Goal: Information Seeking & Learning: Check status

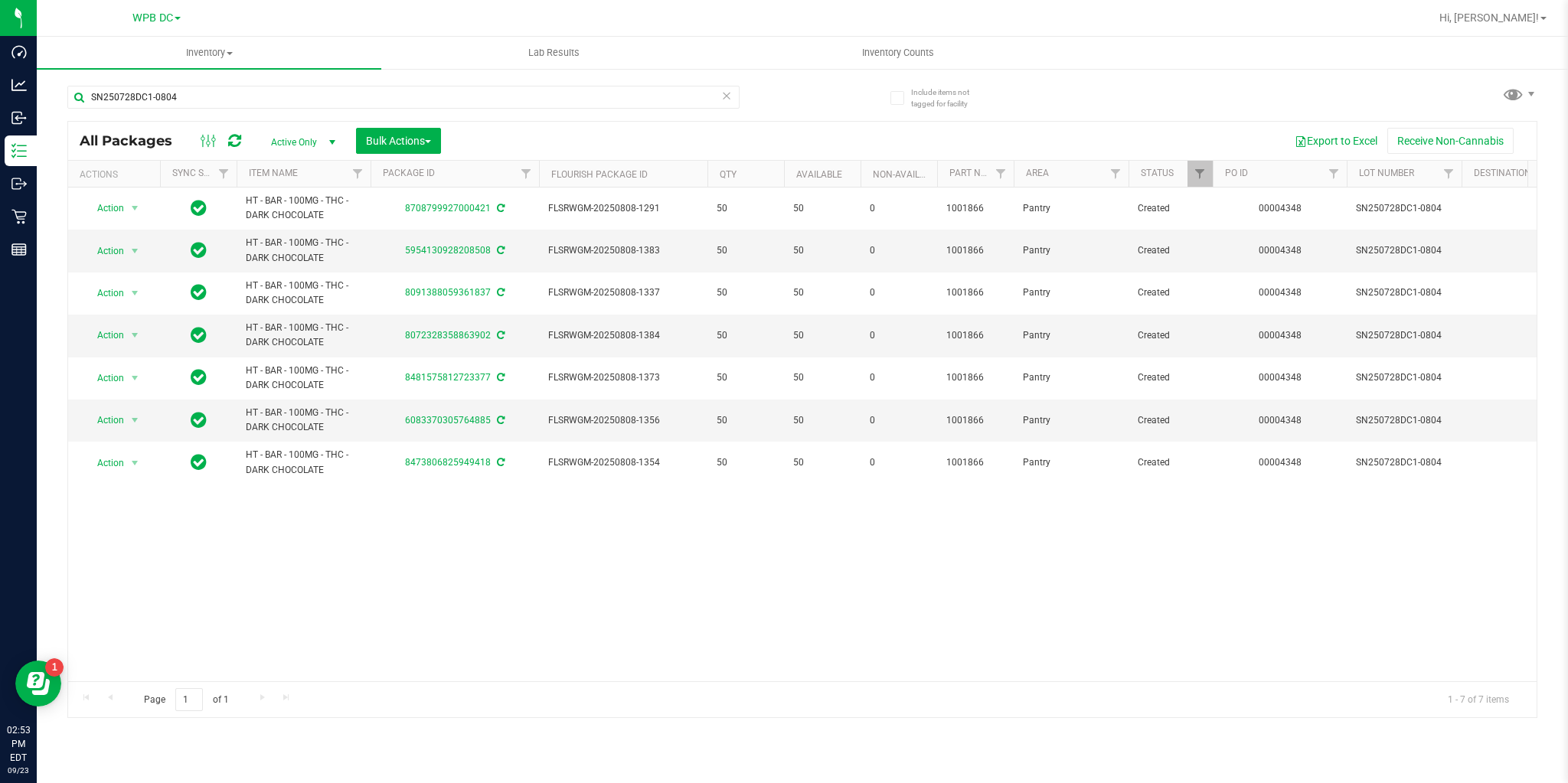
click at [230, 144] on icon at bounding box center [235, 141] width 13 height 15
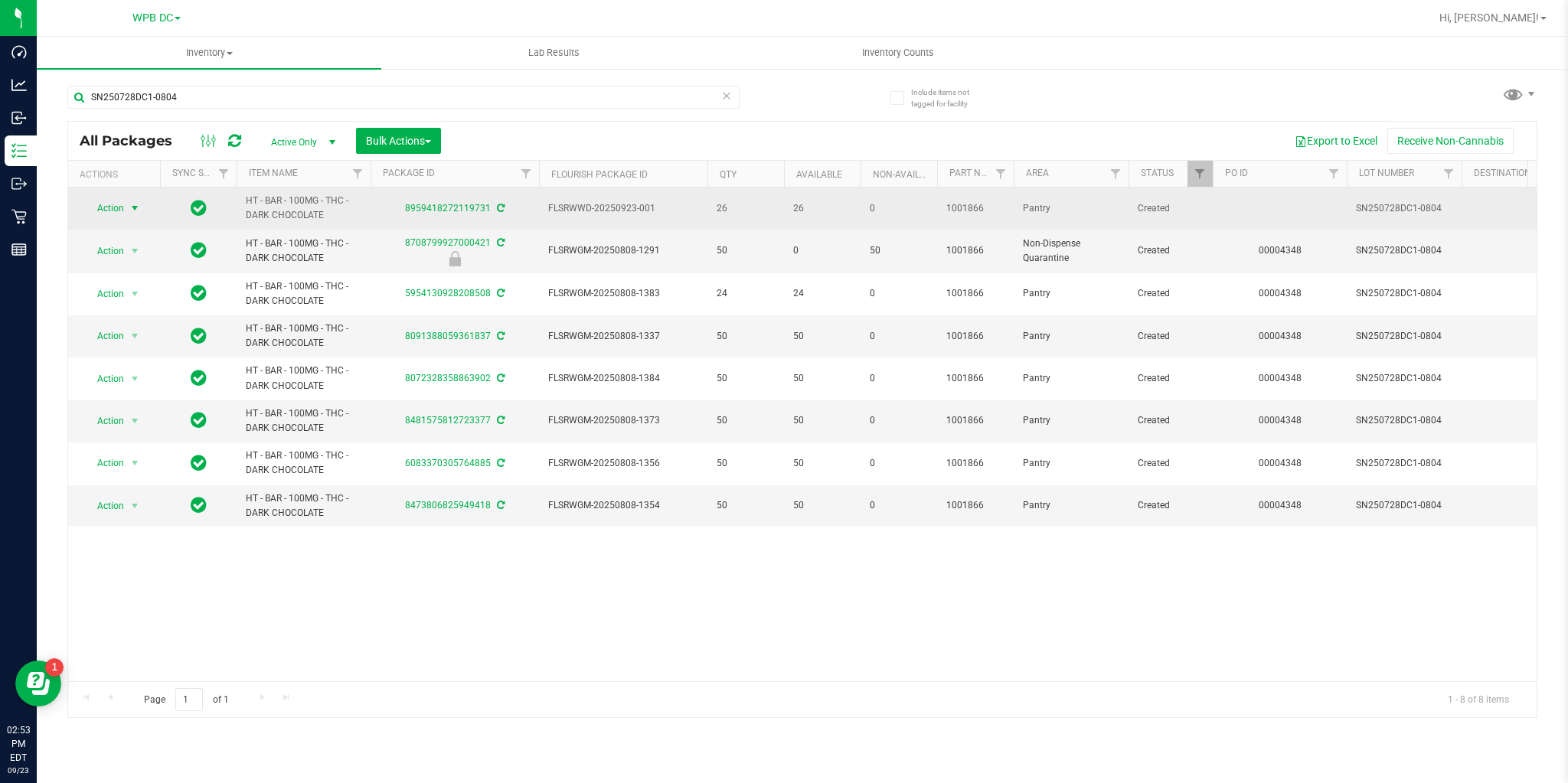
click at [133, 210] on span "select" at bounding box center [135, 208] width 13 height 13
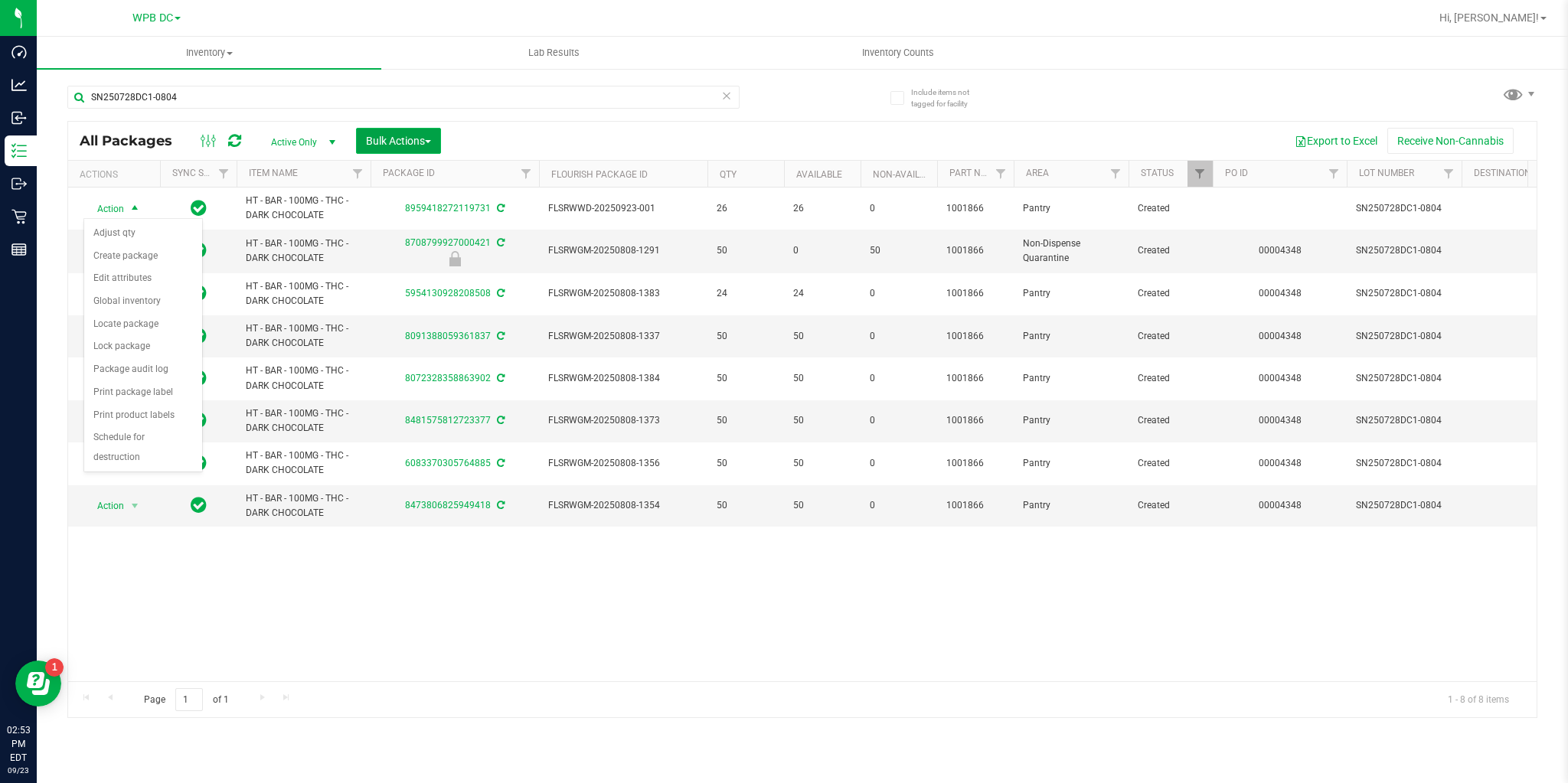
click at [431, 144] on span "Bulk Actions" at bounding box center [399, 141] width 65 height 13
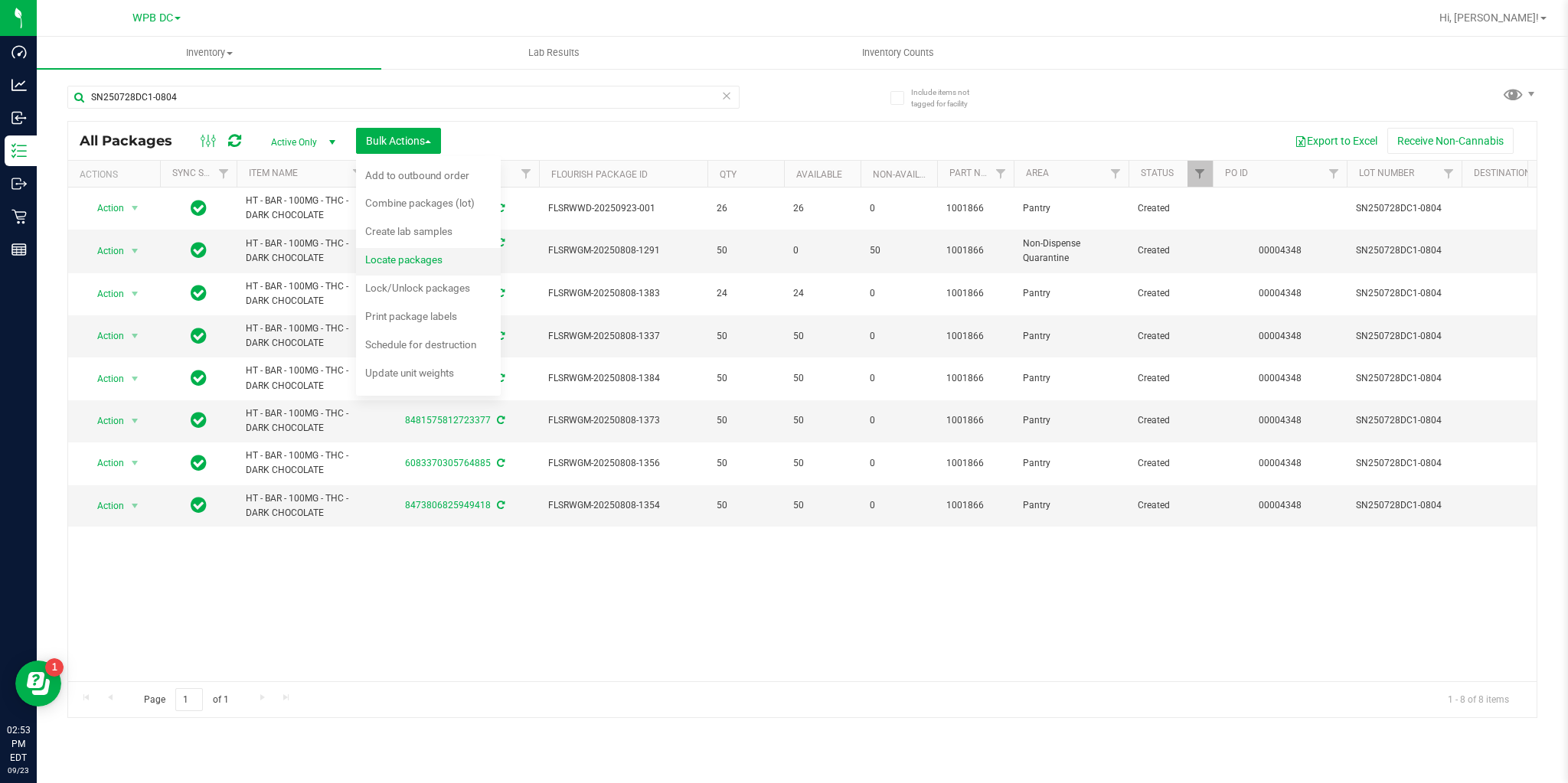
click at [392, 257] on span "Locate packages" at bounding box center [404, 260] width 77 height 13
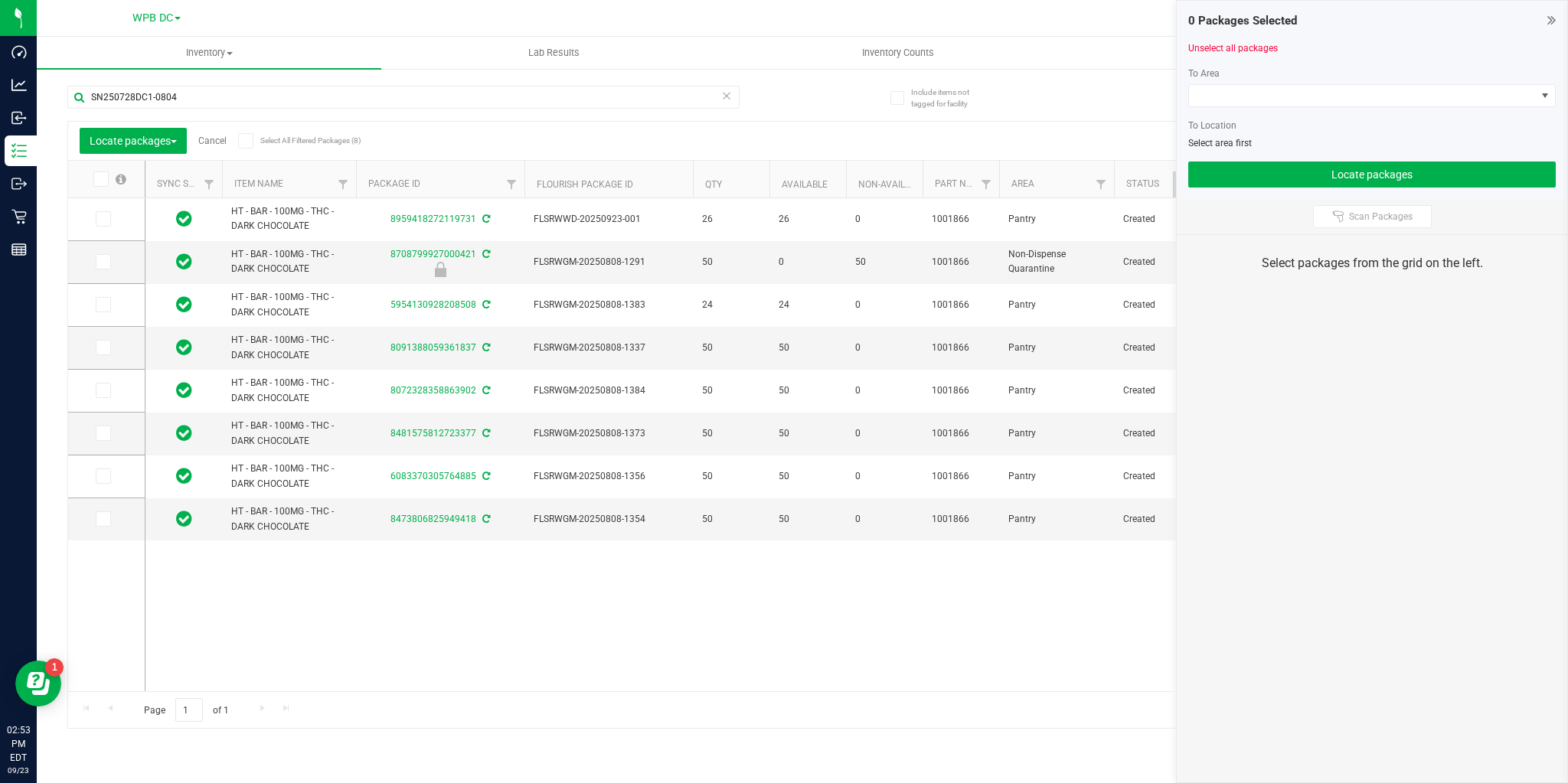
click at [106, 219] on icon at bounding box center [102, 219] width 10 height 0
click at [0, 0] on input "checkbox" at bounding box center [0, 0] width 0 height 0
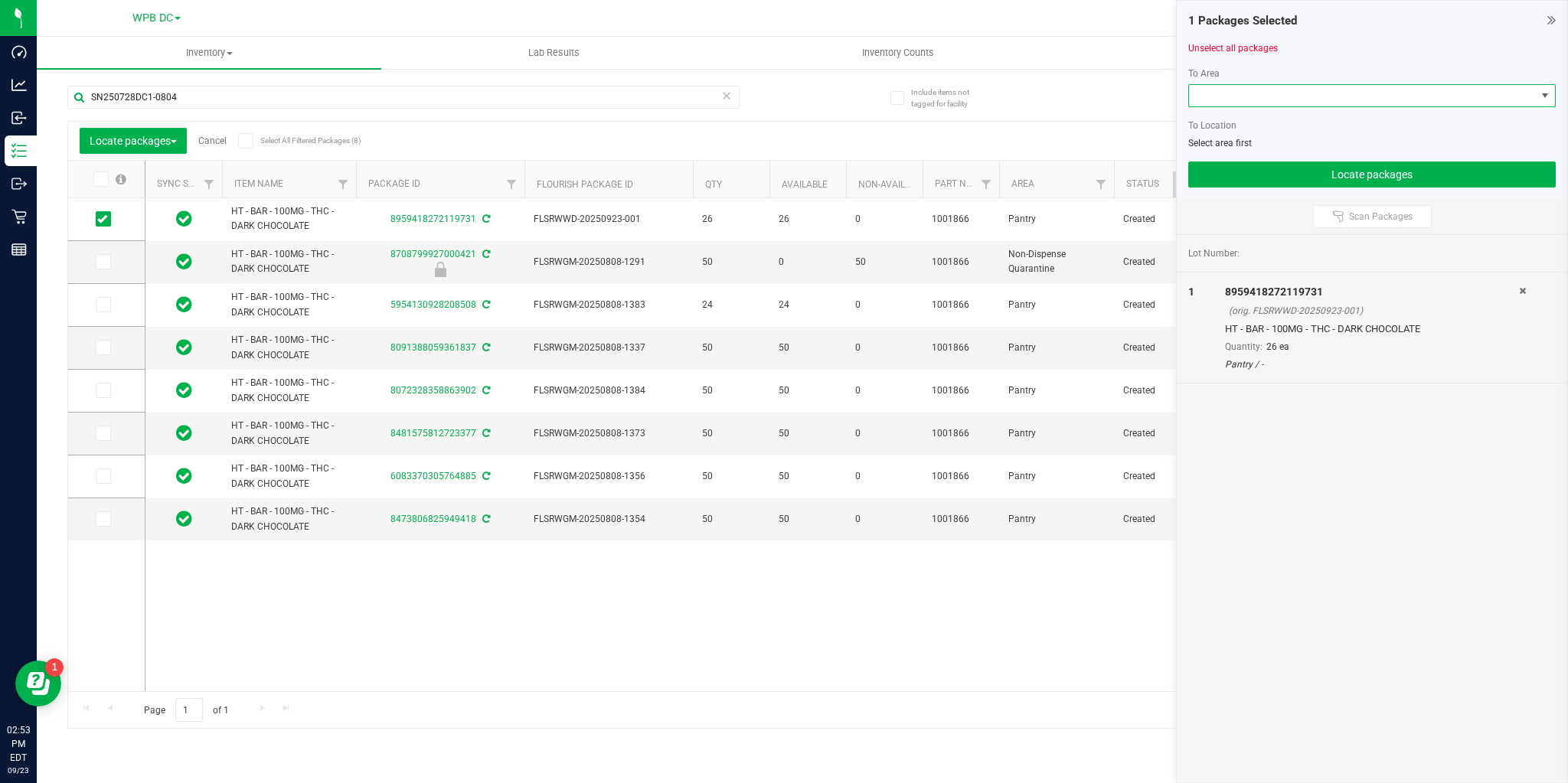
click at [1194, 100] on span at bounding box center [1363, 95] width 347 height 22
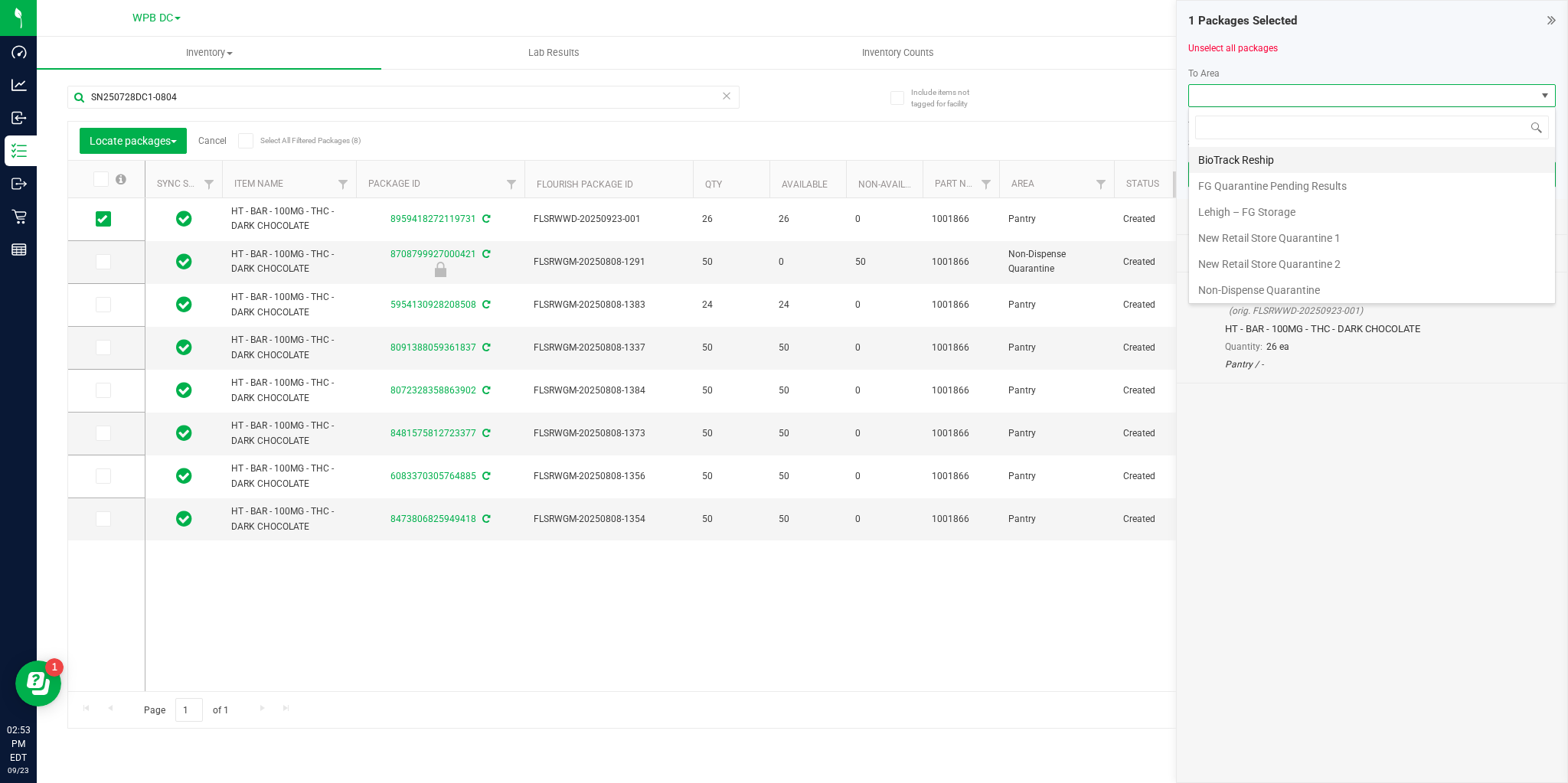
scroll to position [23, 368]
click at [1216, 283] on li "Non-Dispense Quarantine" at bounding box center [1372, 290] width 366 height 26
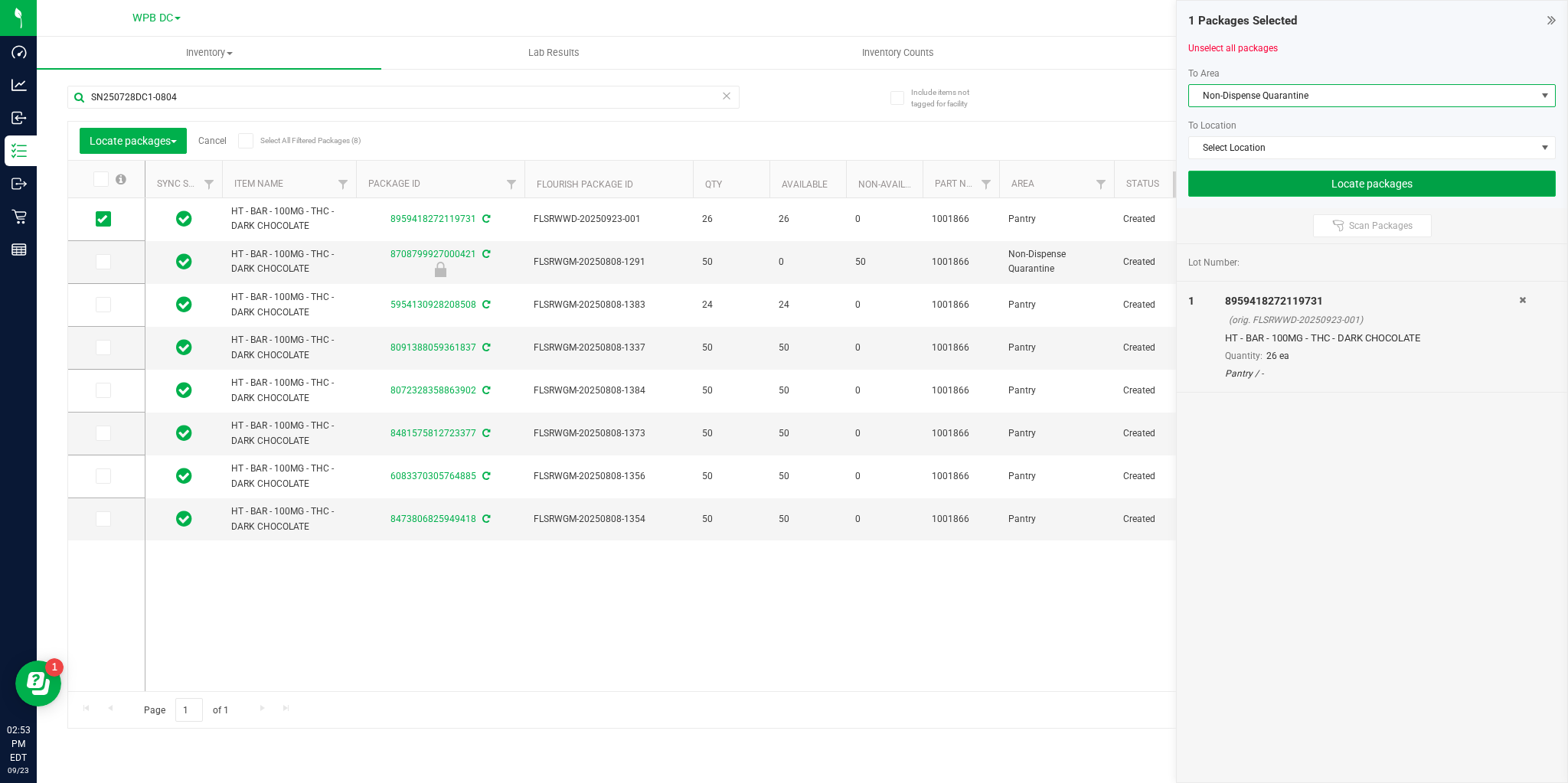
click at [1226, 187] on button "Locate packages" at bounding box center [1372, 183] width 368 height 26
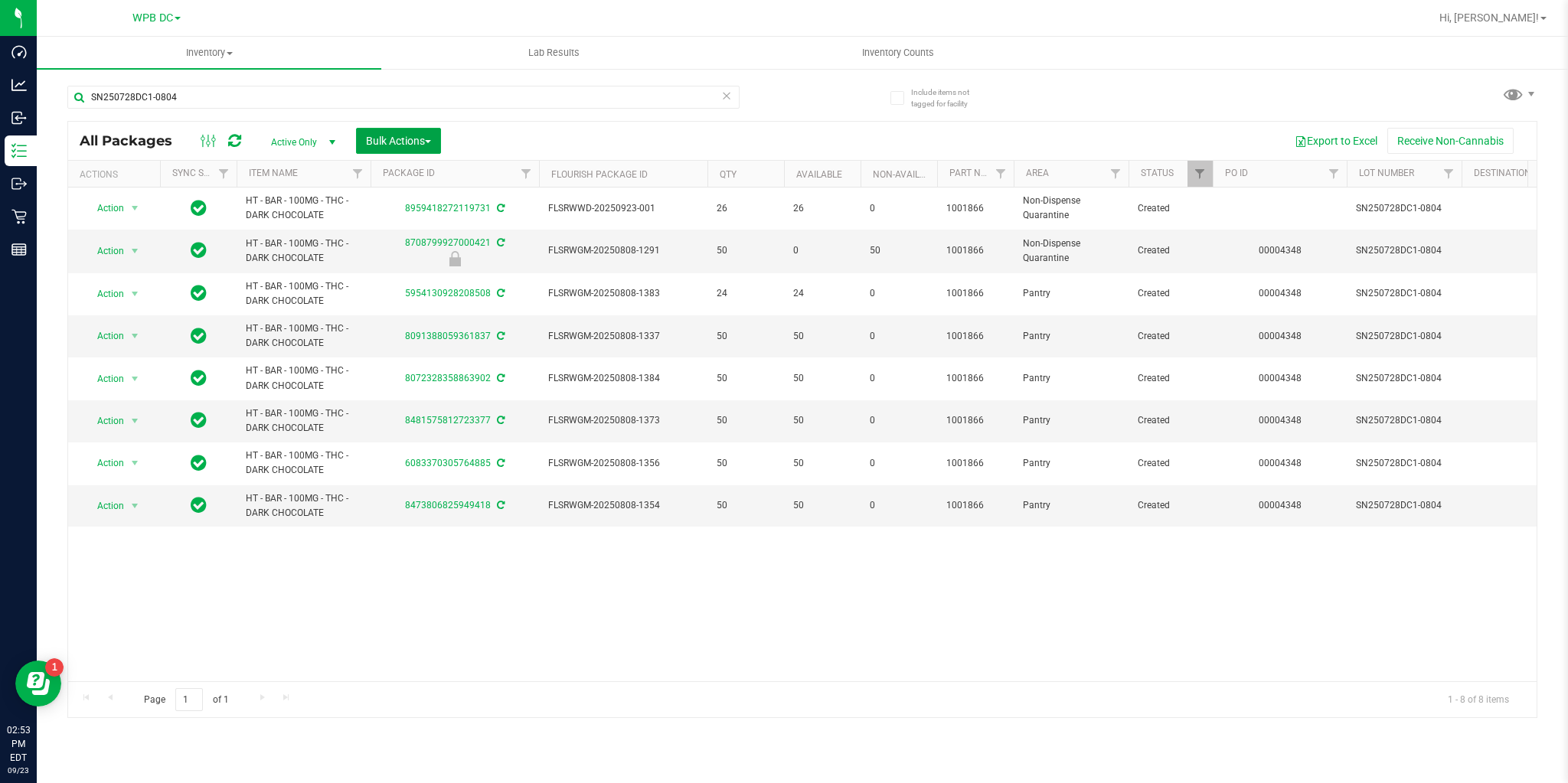
click at [434, 144] on button "Bulk Actions" at bounding box center [398, 141] width 85 height 26
click at [405, 294] on div "Lock/Unlock packages" at bounding box center [428, 290] width 126 height 24
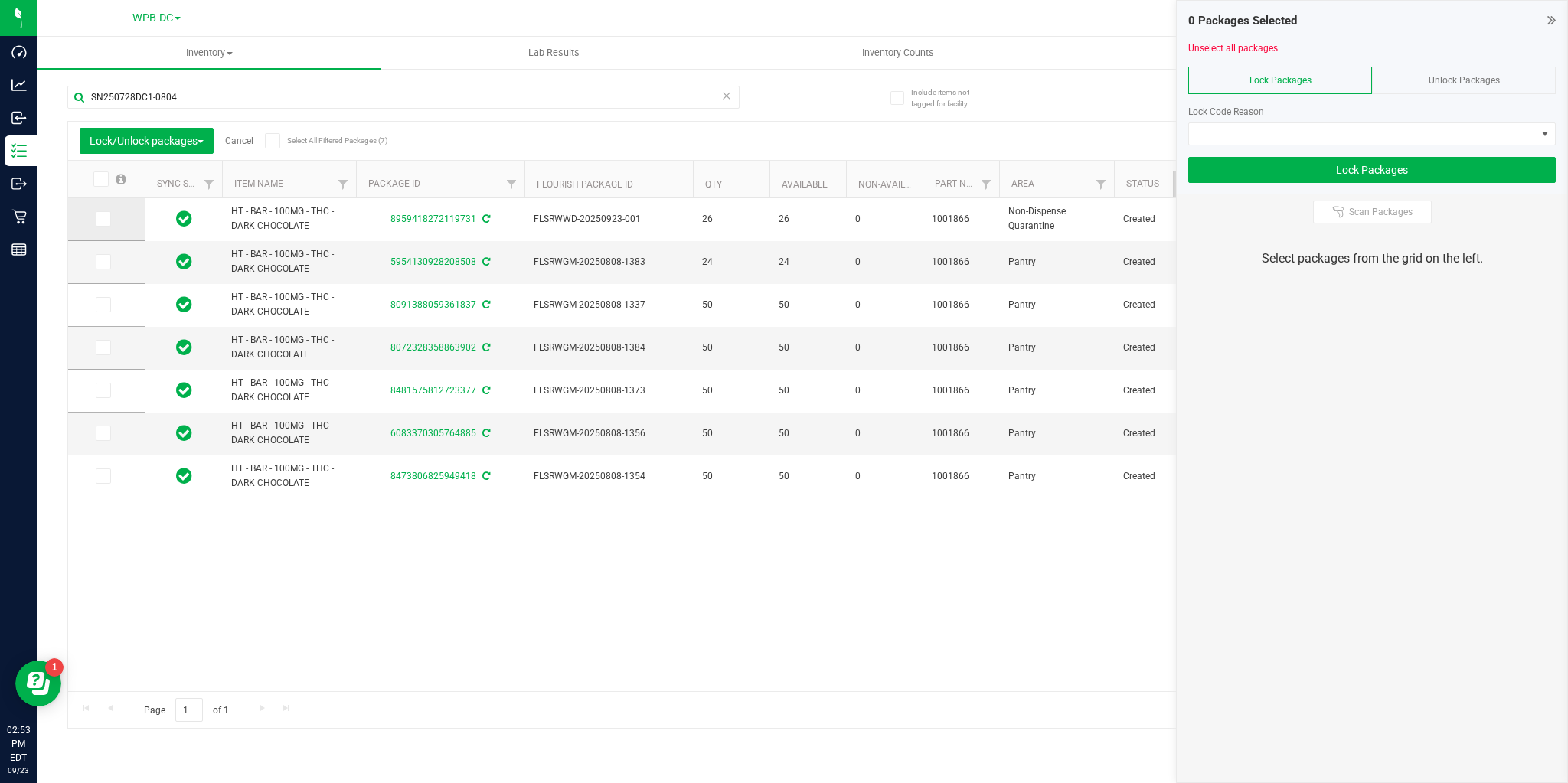
click at [107, 219] on span at bounding box center [103, 219] width 15 height 15
click at [0, 0] on input "checkbox" at bounding box center [0, 0] width 0 height 0
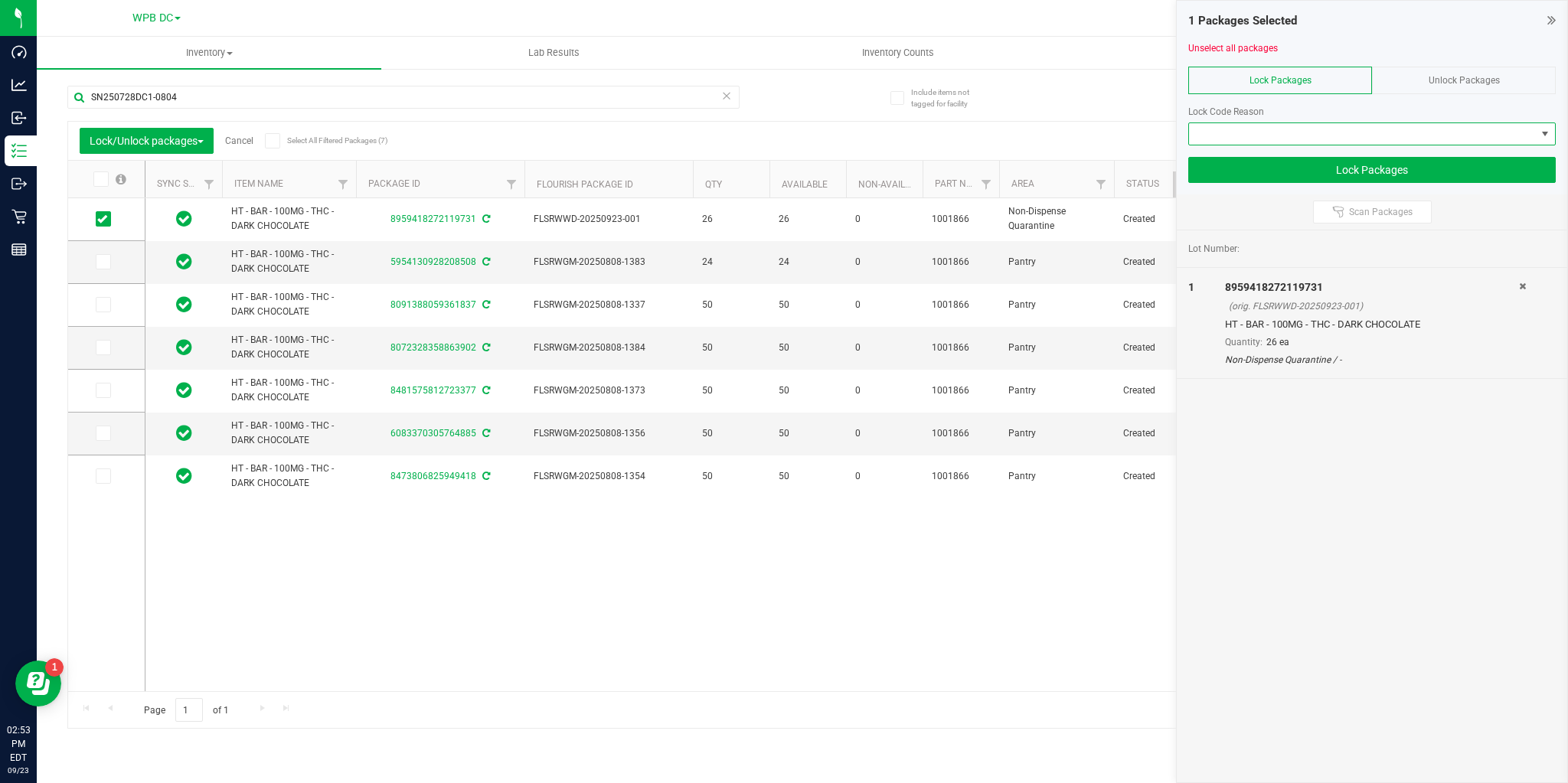
click at [1292, 126] on span at bounding box center [1363, 134] width 347 height 22
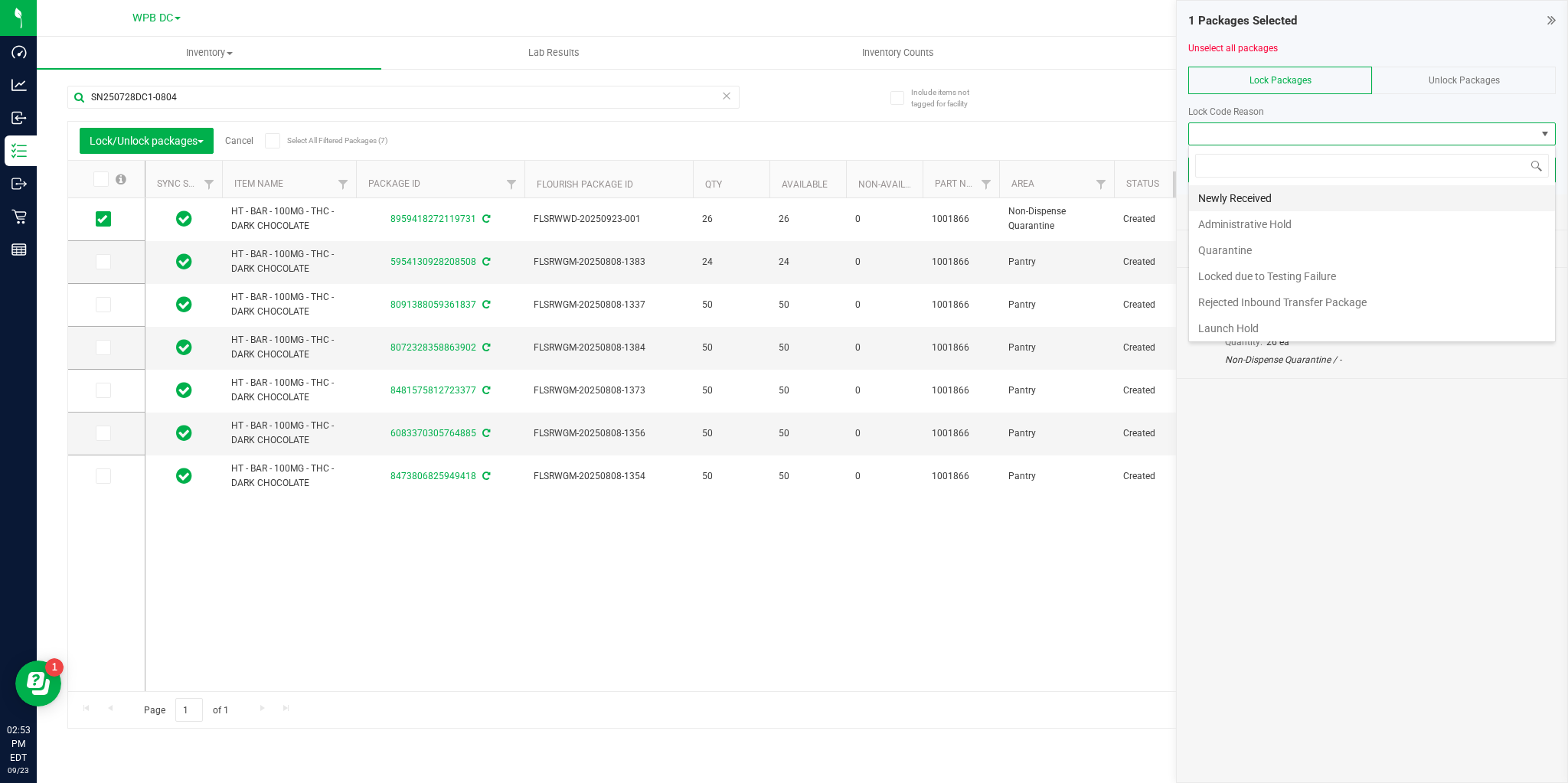
scroll to position [23, 368]
click at [1228, 257] on li "Quarantine" at bounding box center [1372, 250] width 366 height 26
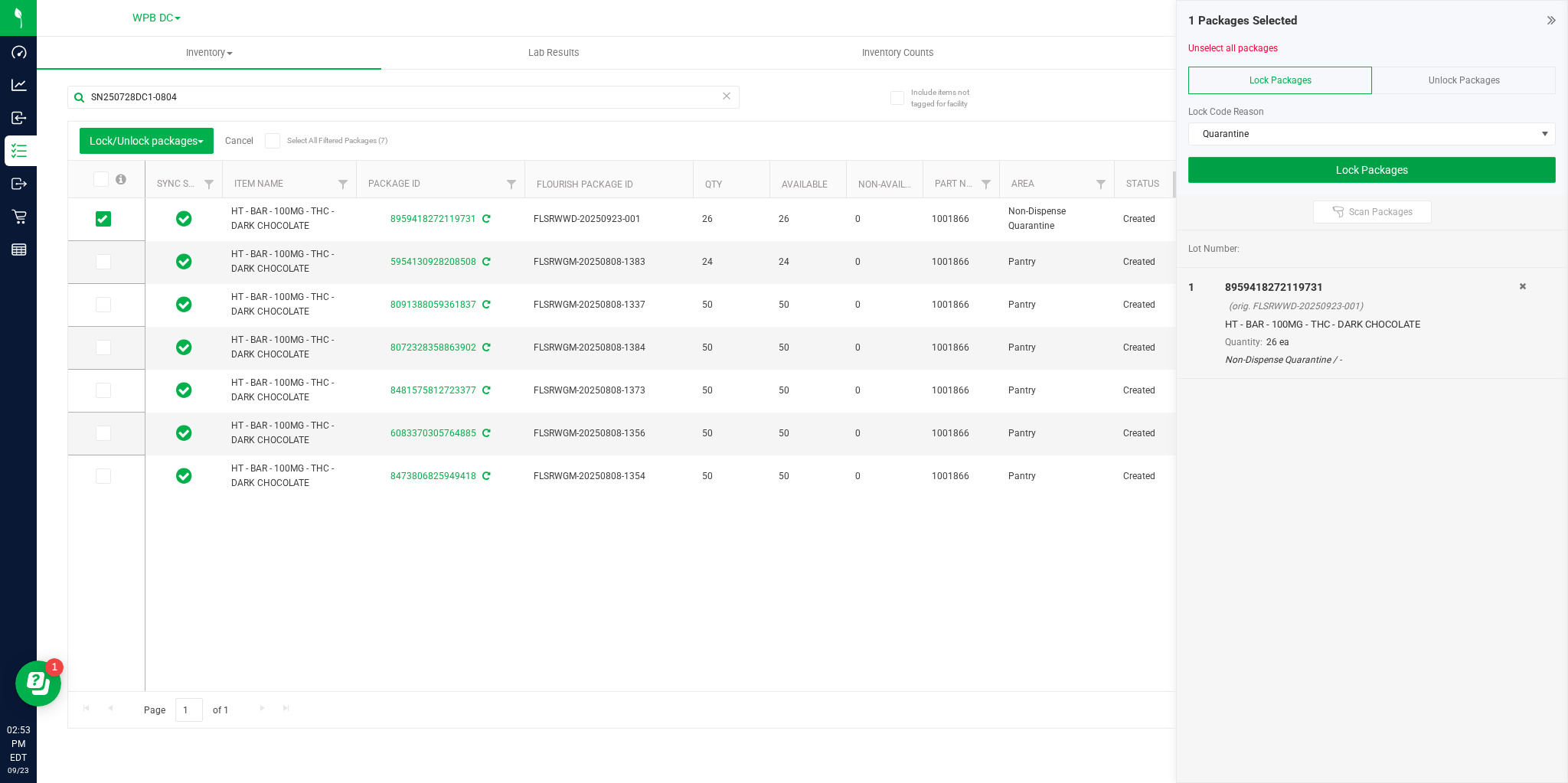
click at [1235, 172] on button "Lock Packages" at bounding box center [1372, 169] width 368 height 26
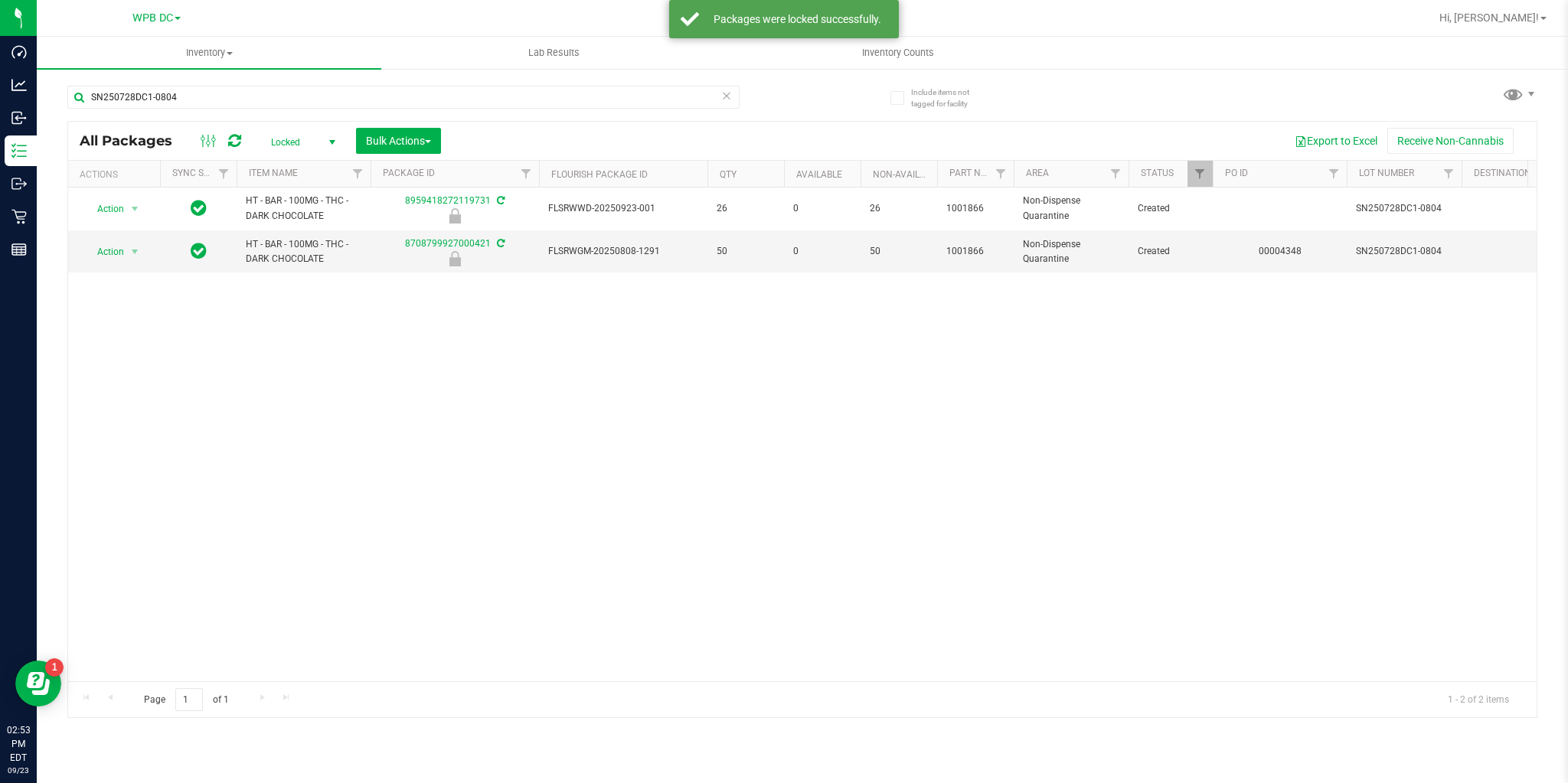
click at [328, 147] on span "select" at bounding box center [332, 142] width 13 height 13
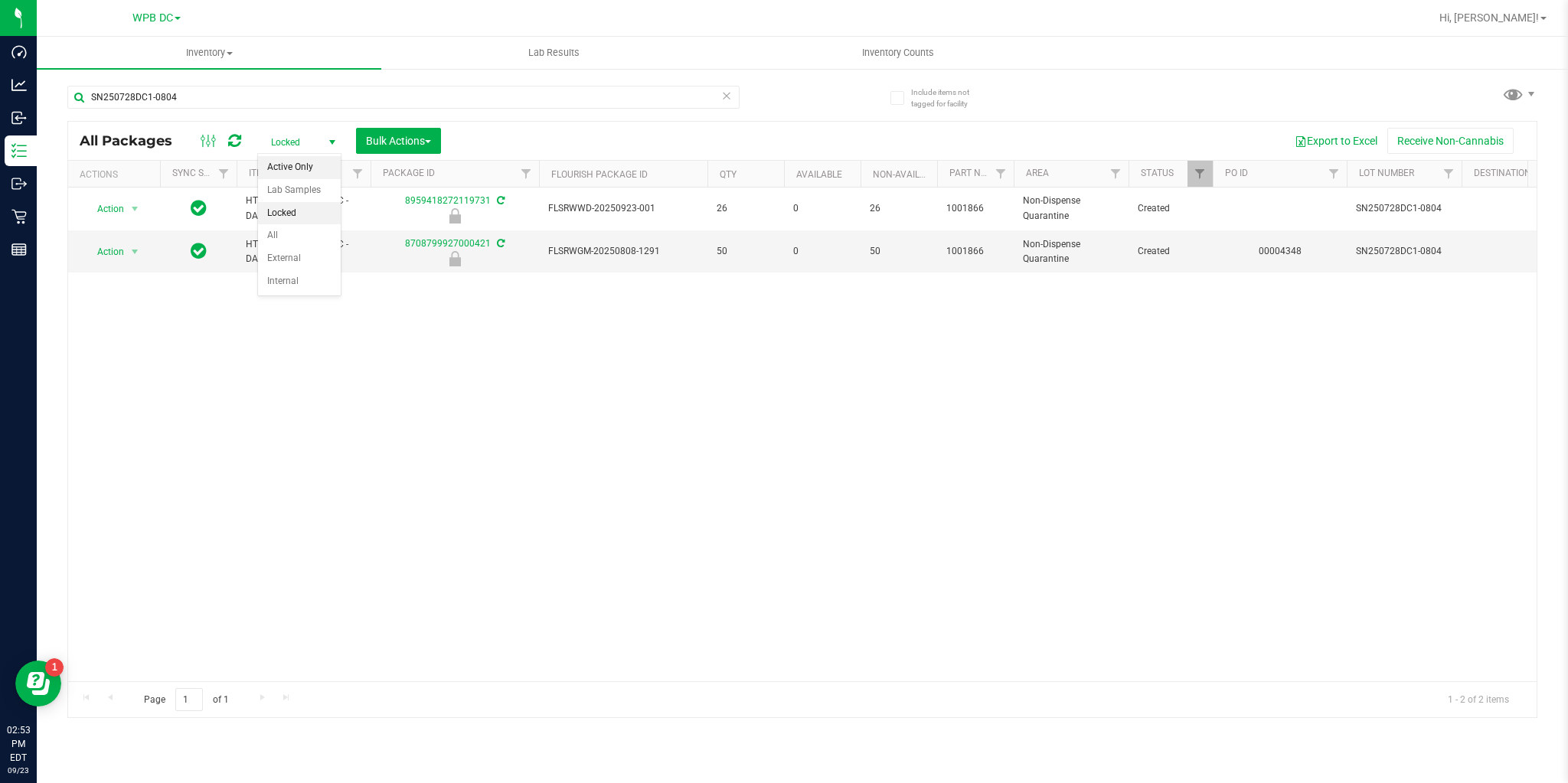
click at [297, 164] on li "Active Only" at bounding box center [299, 167] width 83 height 23
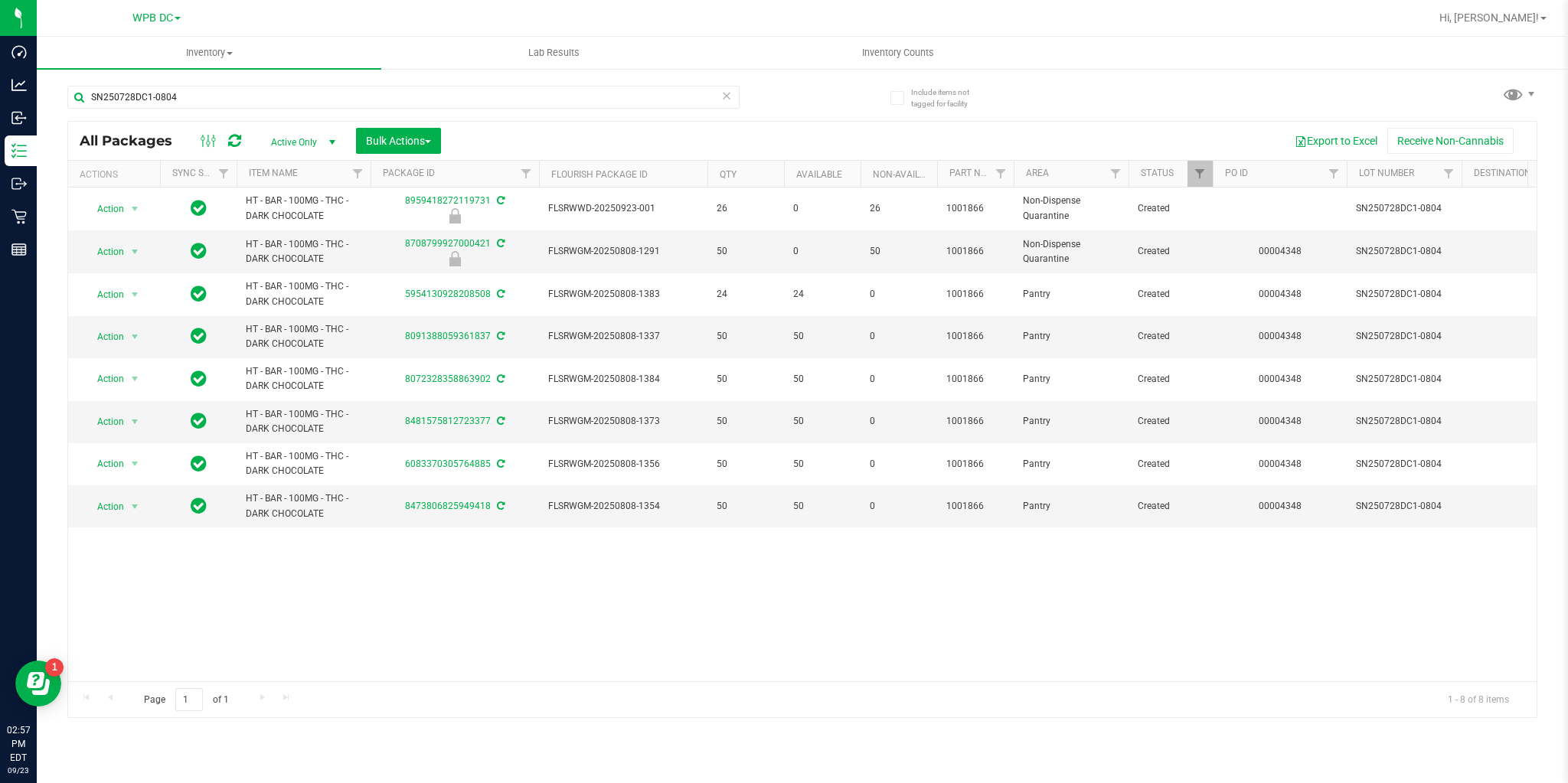
click at [236, 144] on icon at bounding box center [235, 141] width 13 height 15
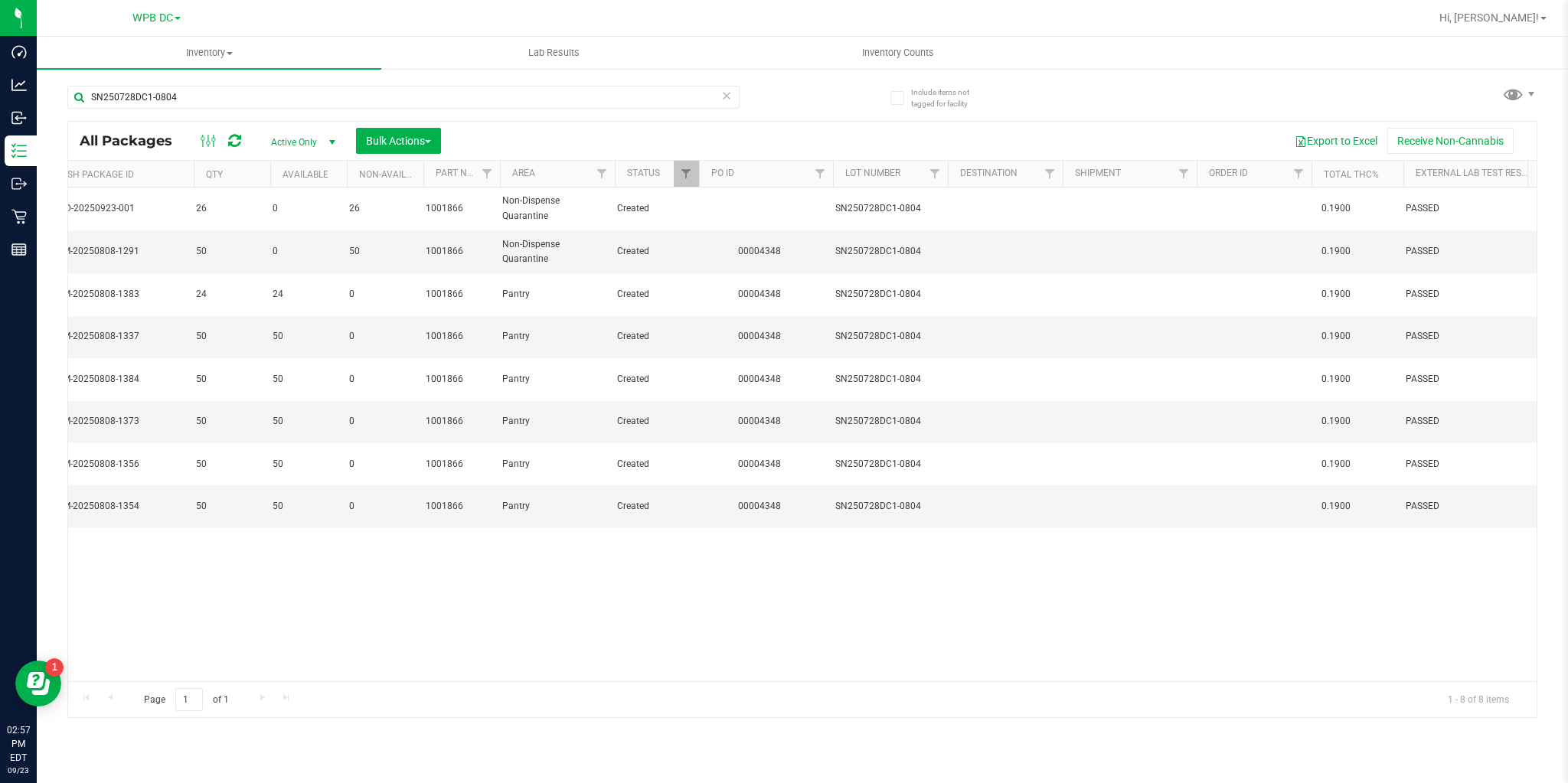
scroll to position [0, 521]
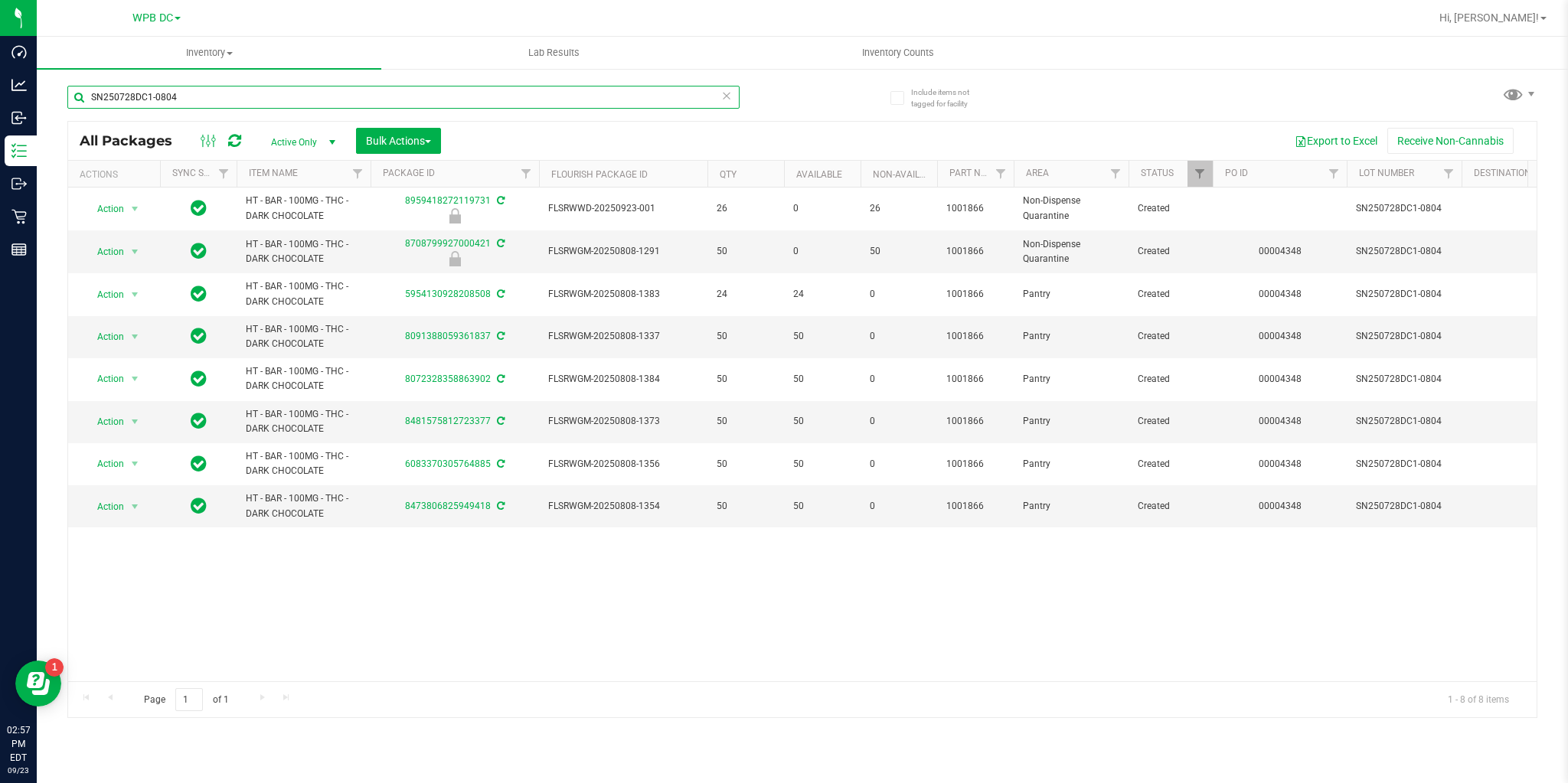
drag, startPoint x: 193, startPoint y: 92, endPoint x: 37, endPoint y: 96, distance: 156.1
click at [39, 97] on div "Include items not tagged for facility SN250728DC1-0804 All Packages Active Only…" at bounding box center [802, 301] width 1531 height 467
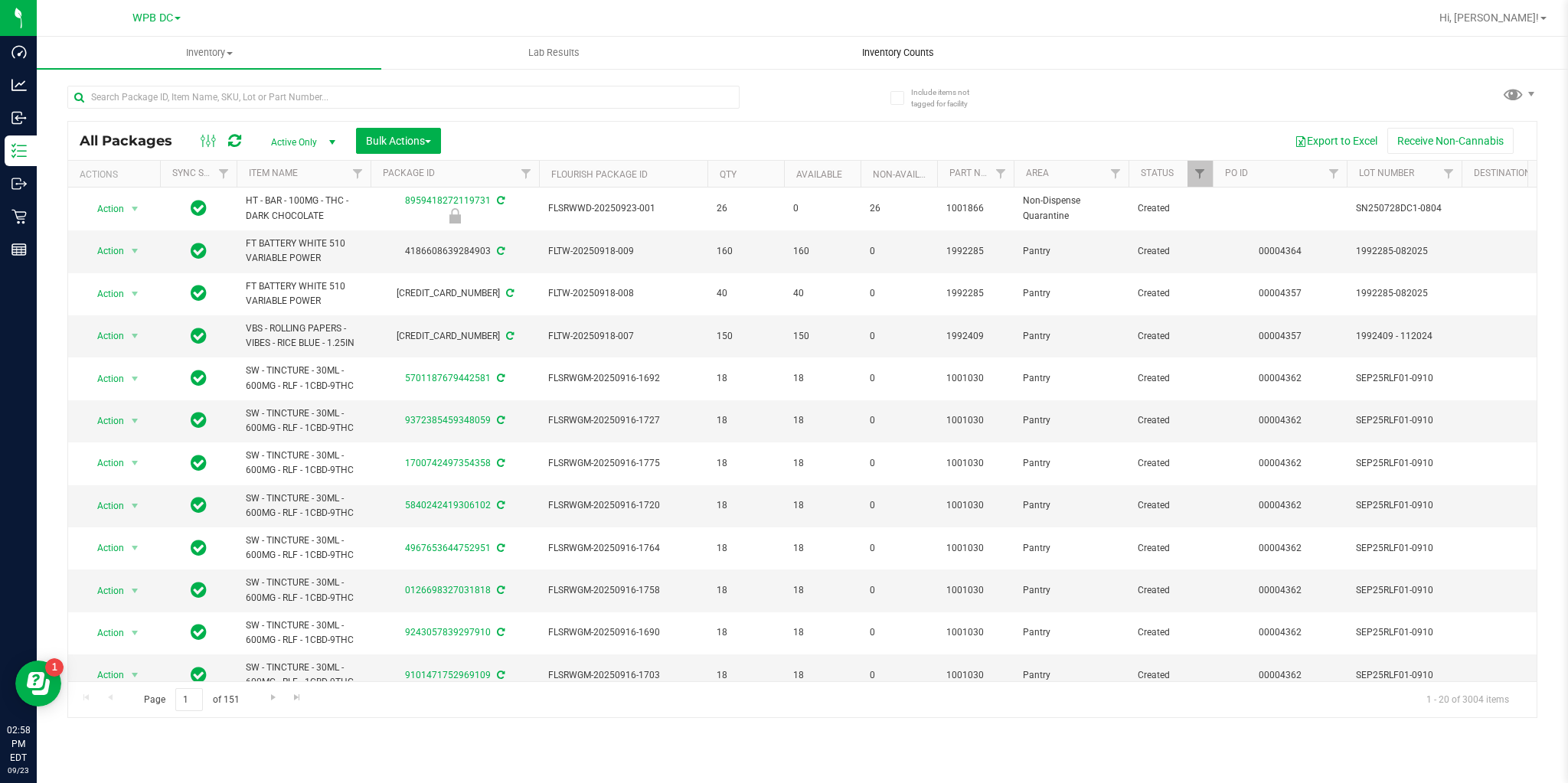
click at [865, 55] on span "Inventory Counts" at bounding box center [898, 53] width 113 height 13
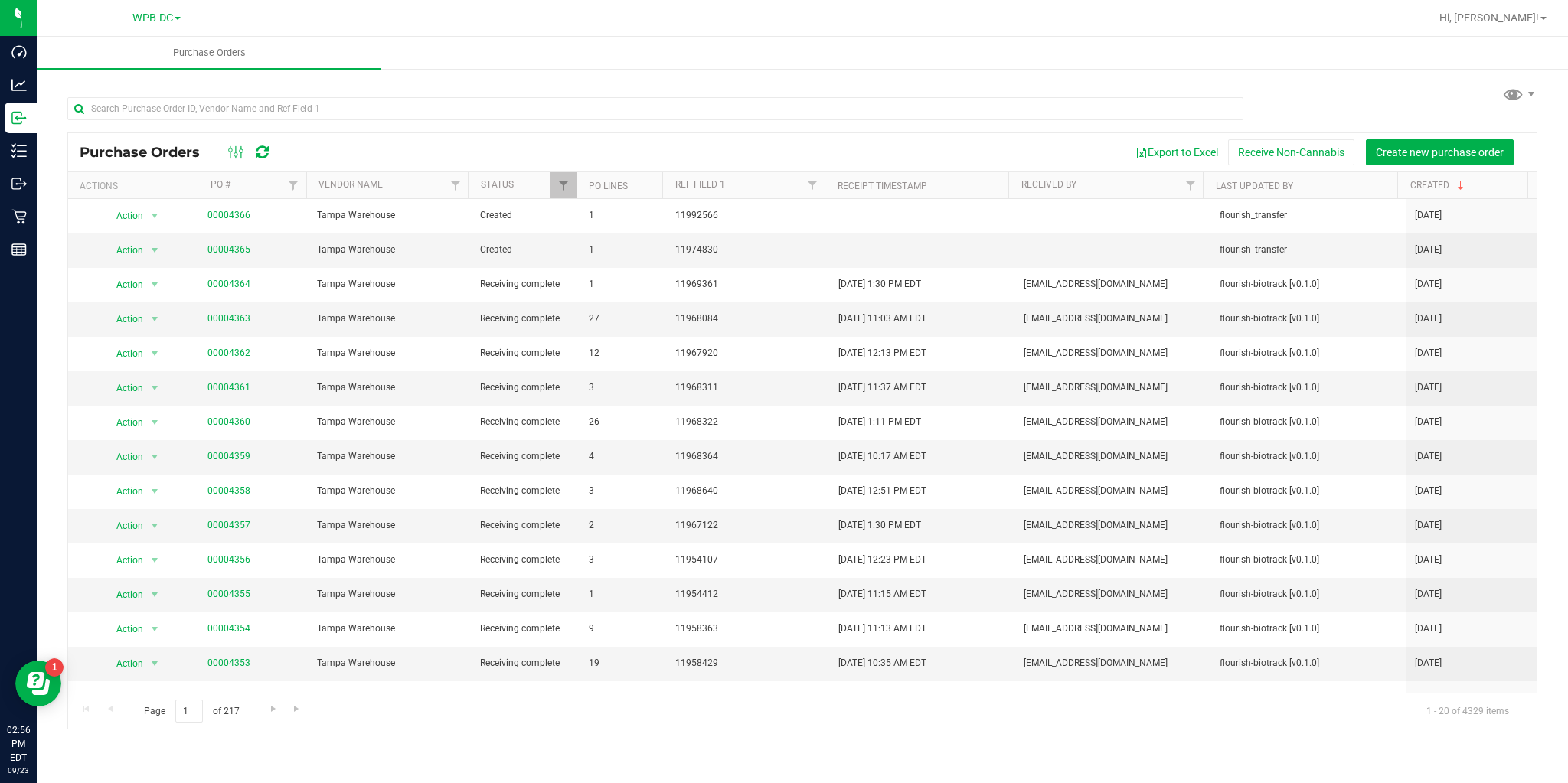
click at [256, 152] on icon at bounding box center [262, 152] width 13 height 15
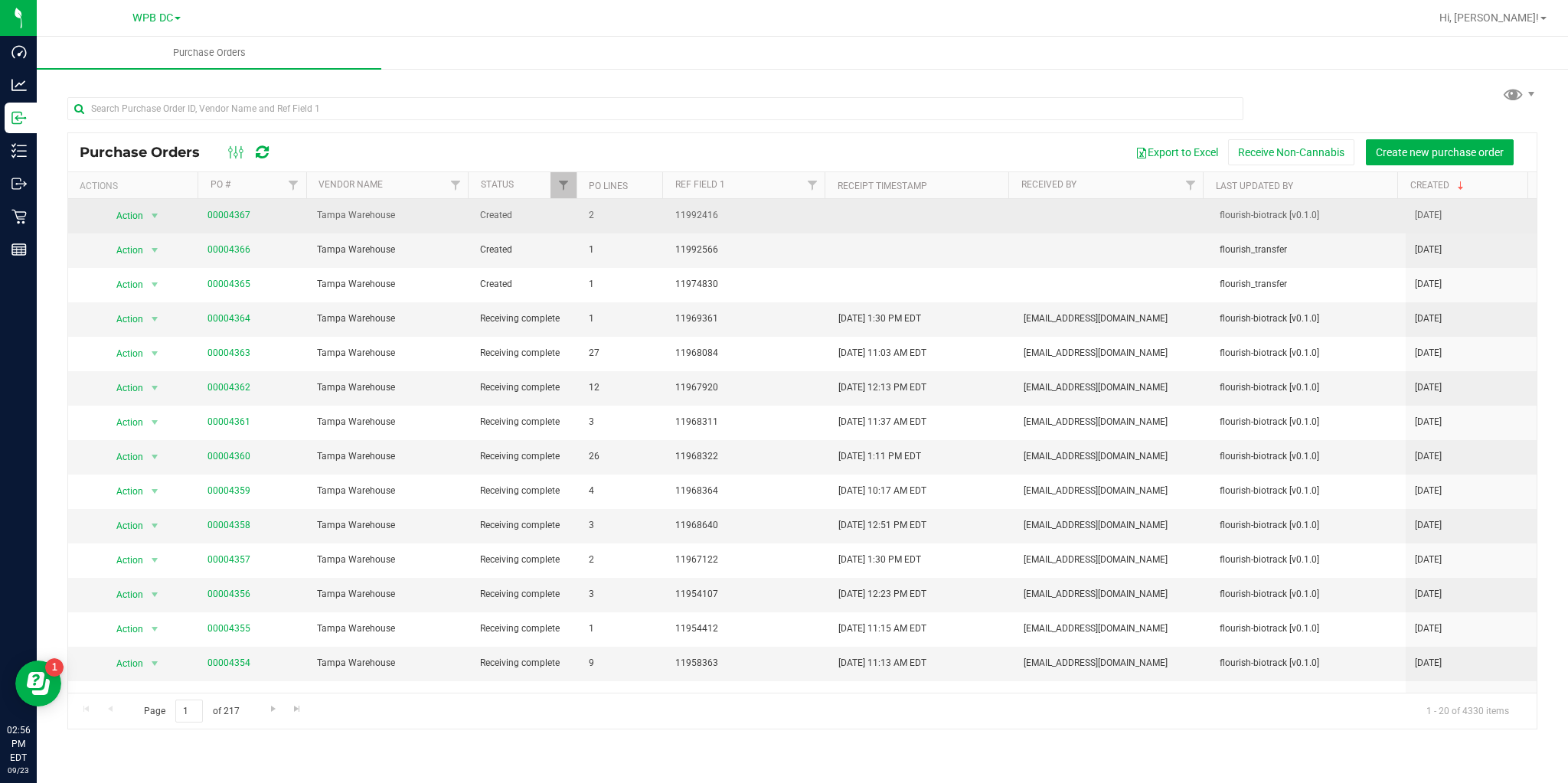
click at [220, 209] on span "00004367" at bounding box center [229, 215] width 43 height 14
click at [221, 213] on link "00004367" at bounding box center [229, 214] width 43 height 11
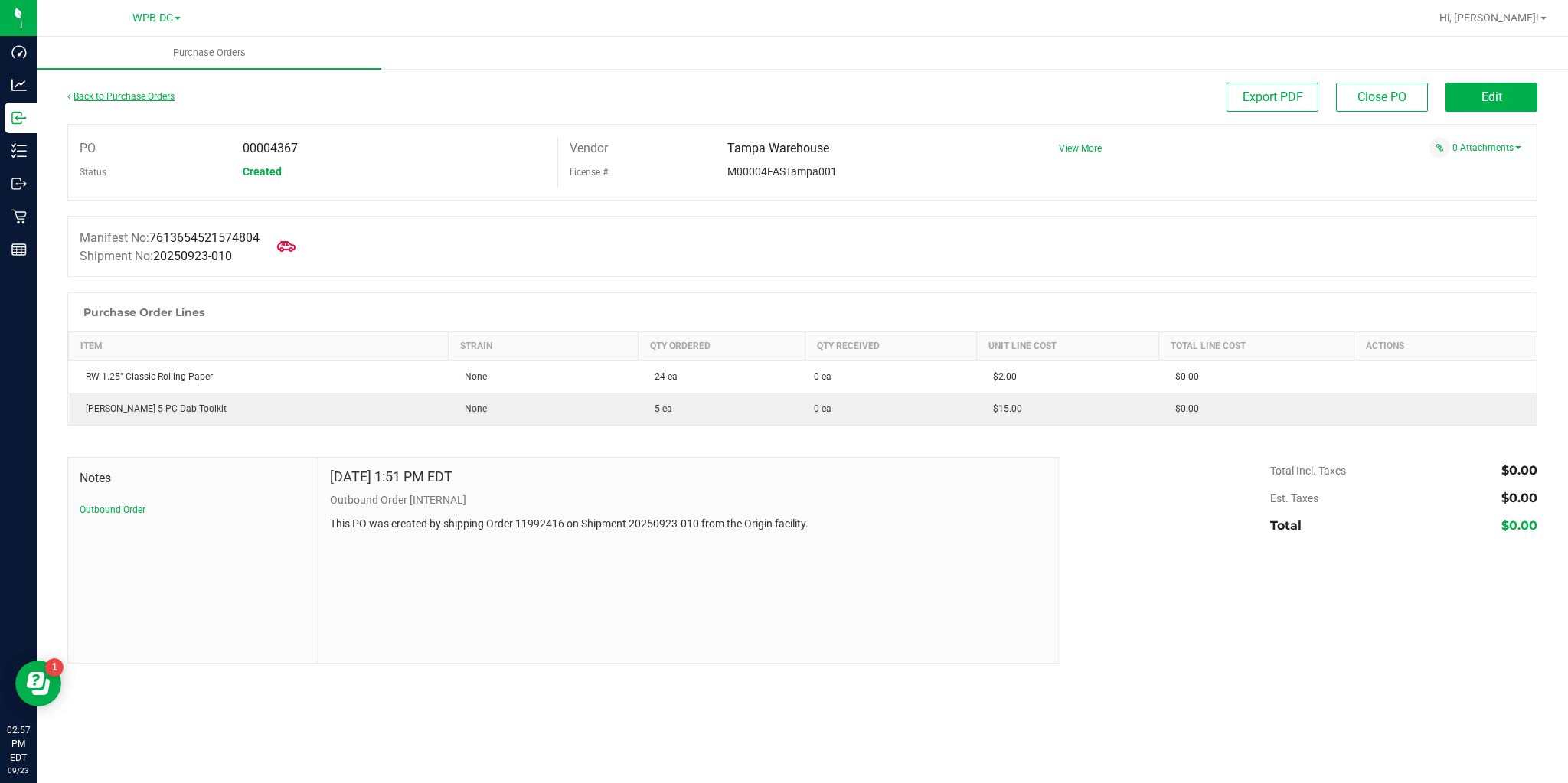
click at [106, 96] on link "Back to Purchase Orders" at bounding box center [121, 96] width 107 height 11
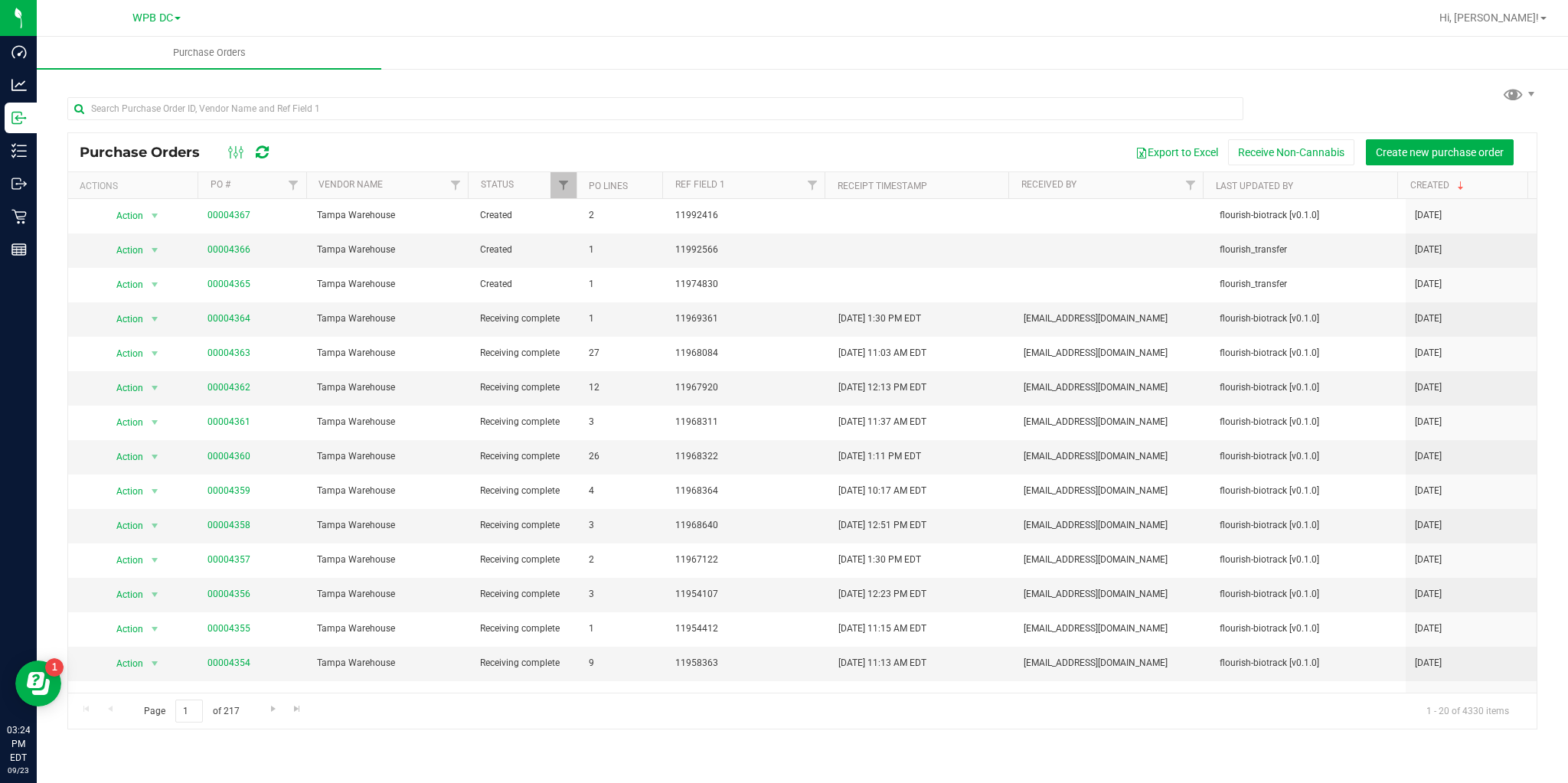
click at [266, 152] on icon at bounding box center [262, 152] width 13 height 15
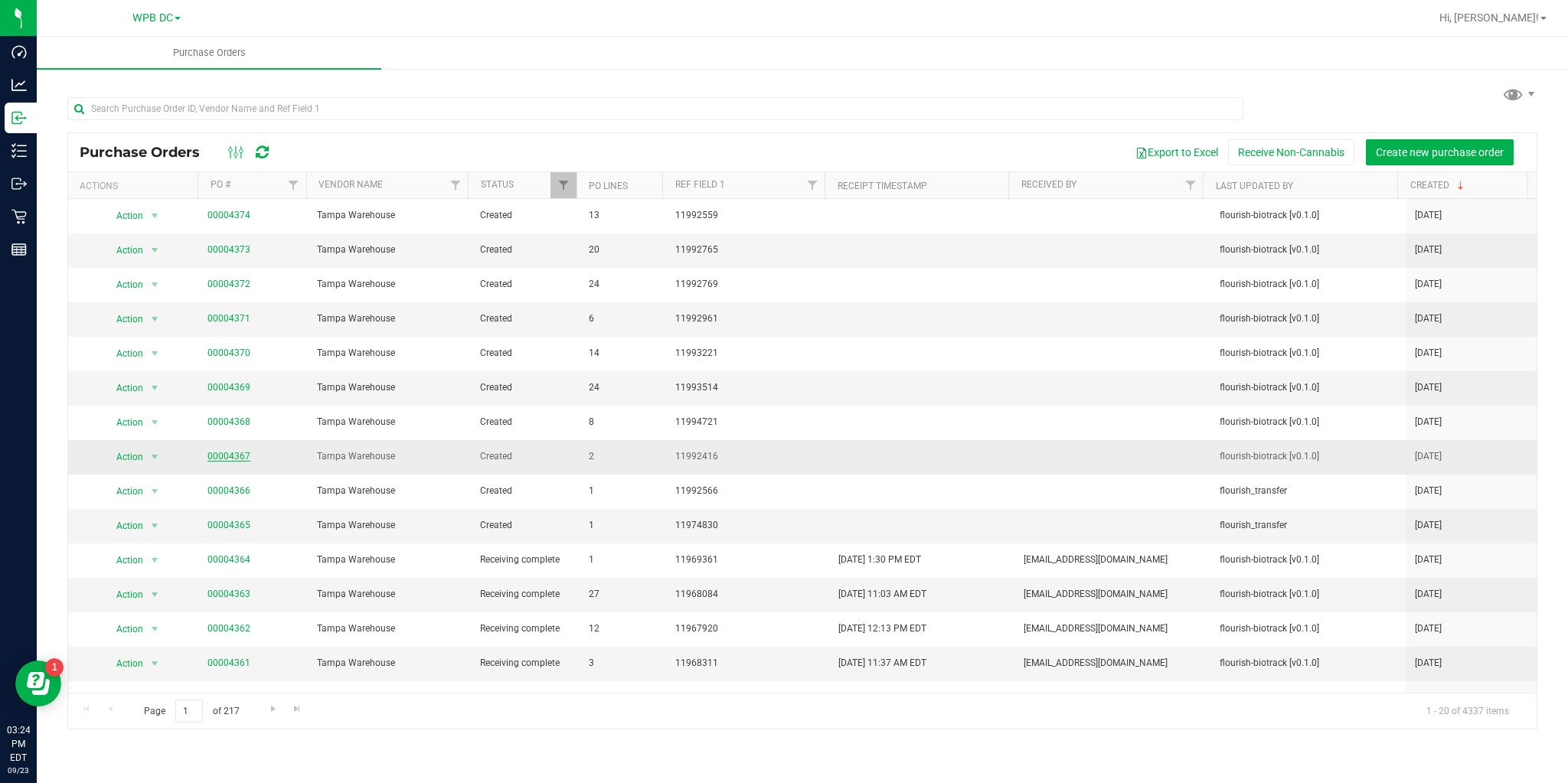
click at [228, 452] on link "00004367" at bounding box center [229, 456] width 43 height 11
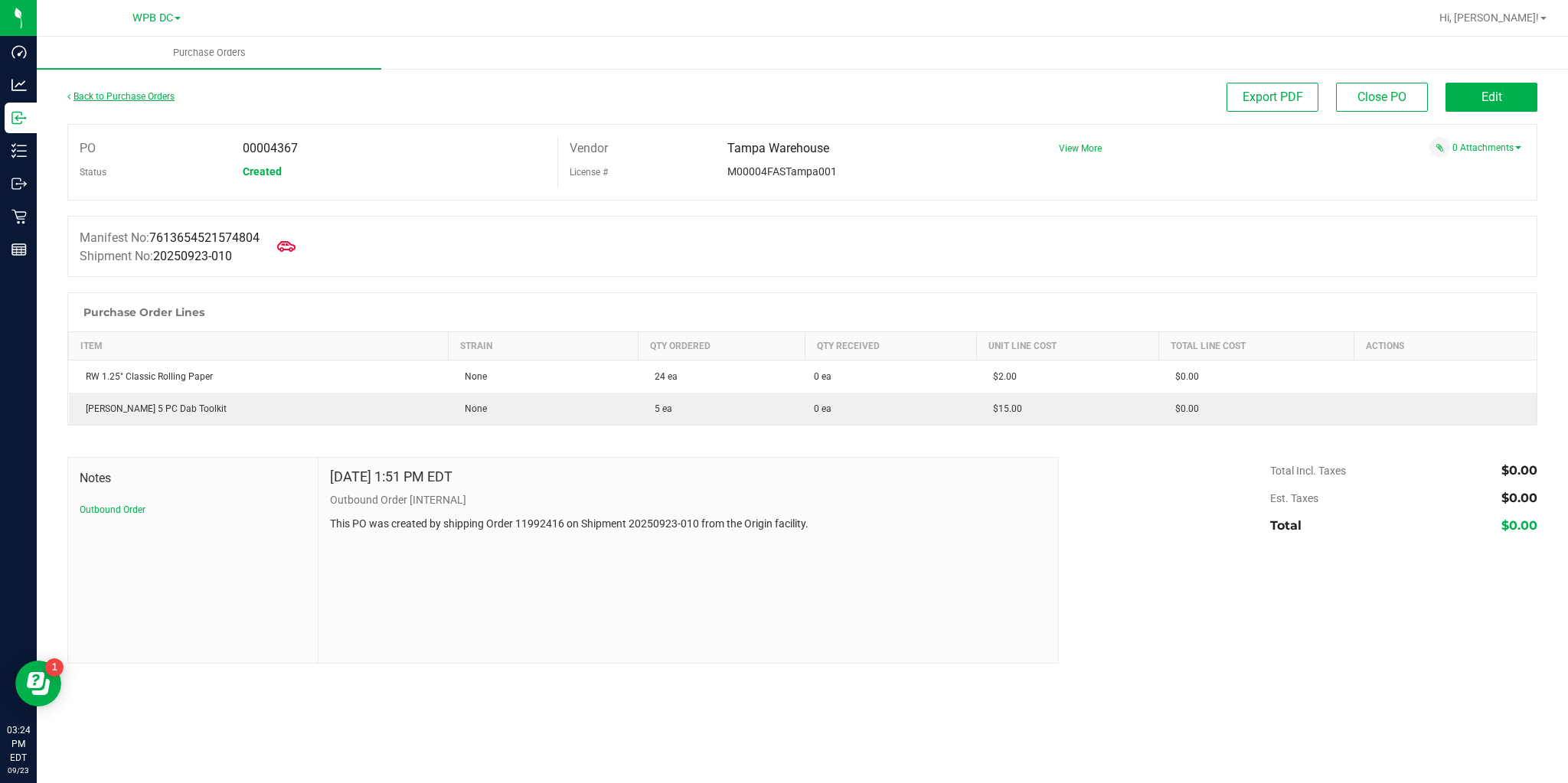
click at [155, 99] on link "Back to Purchase Orders" at bounding box center [121, 96] width 107 height 11
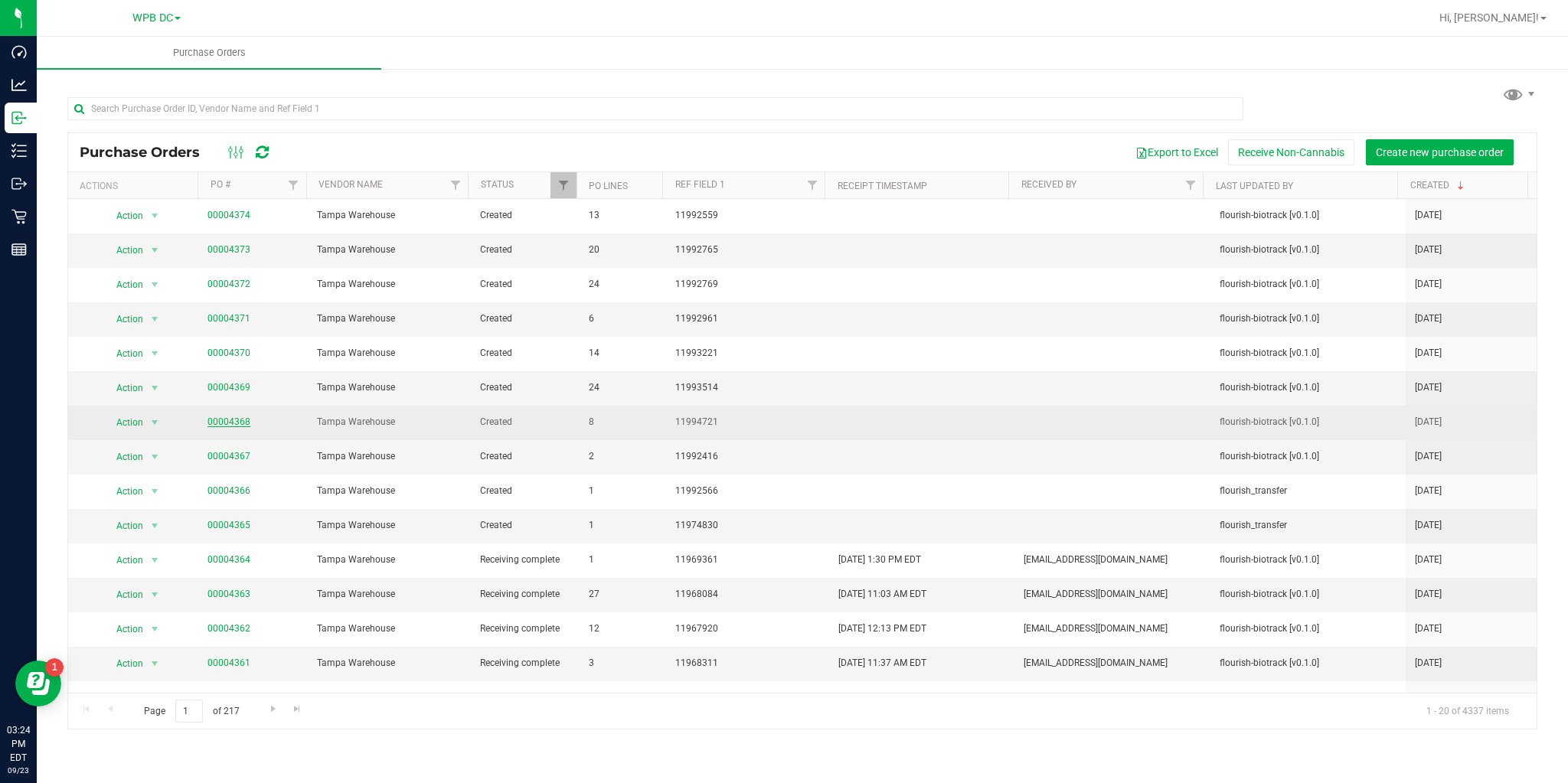
click at [211, 420] on link "00004368" at bounding box center [229, 421] width 43 height 11
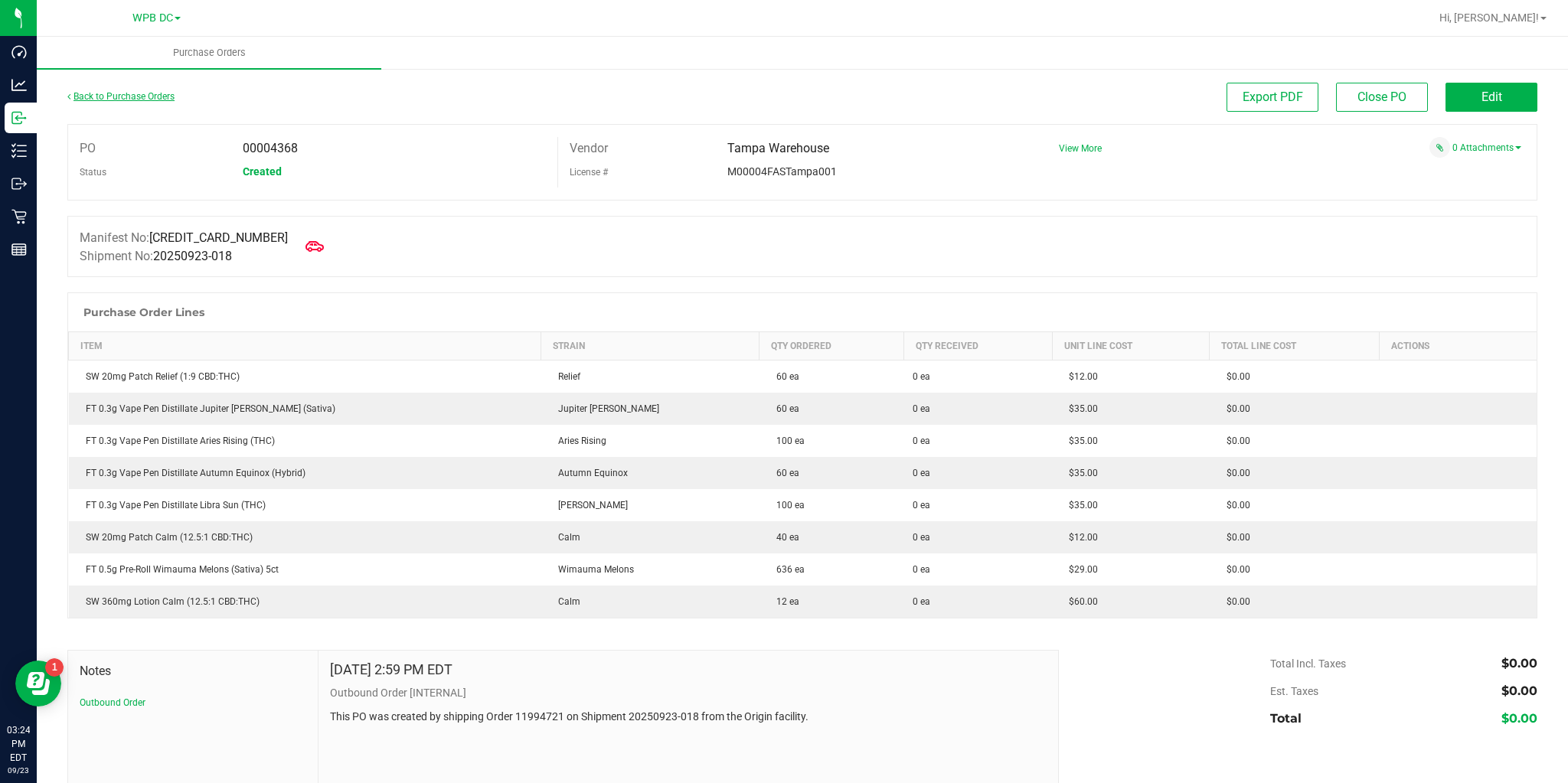
click at [132, 92] on link "Back to Purchase Orders" at bounding box center [121, 96] width 107 height 11
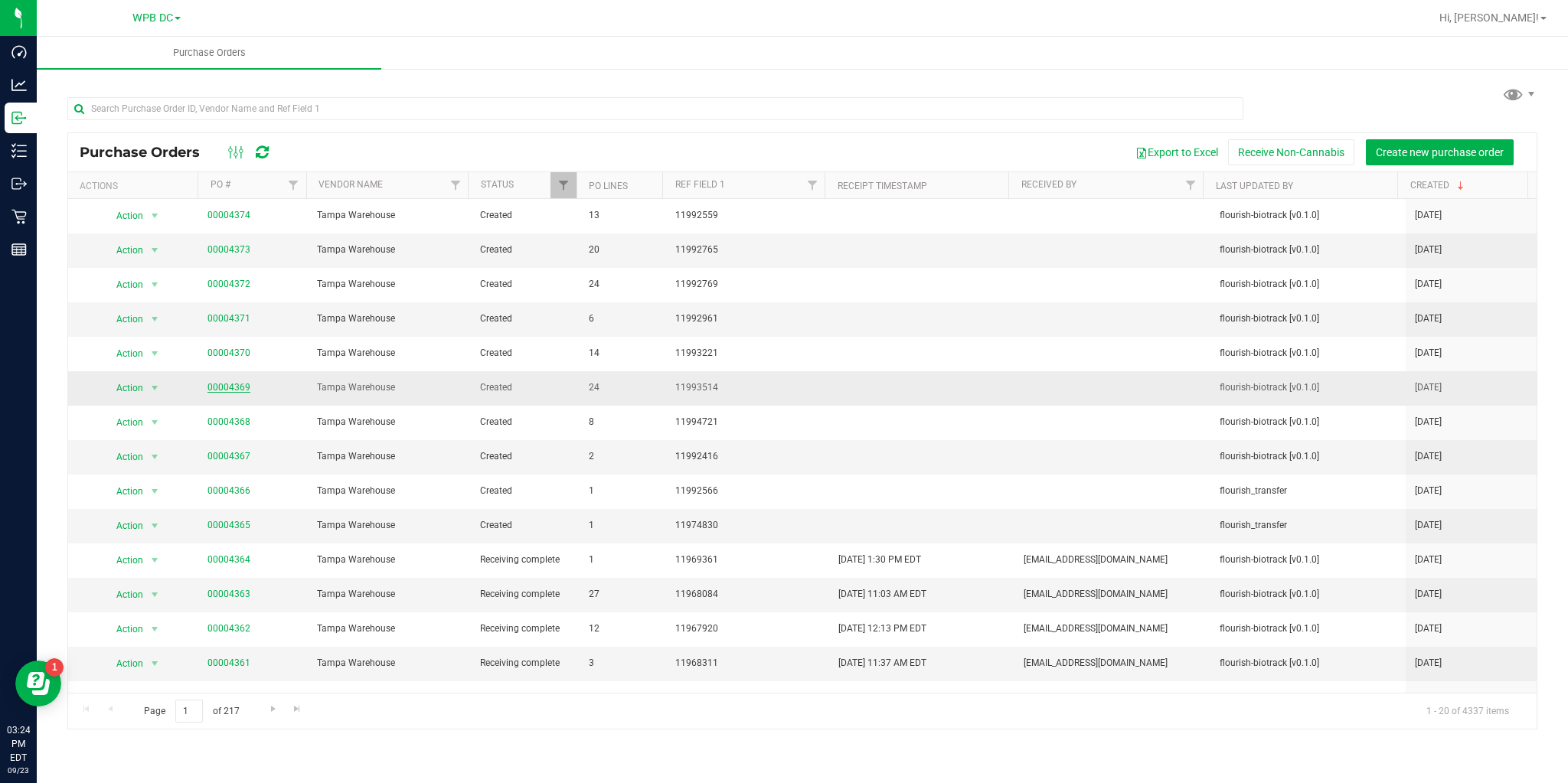
click at [215, 384] on link "00004369" at bounding box center [229, 387] width 43 height 11
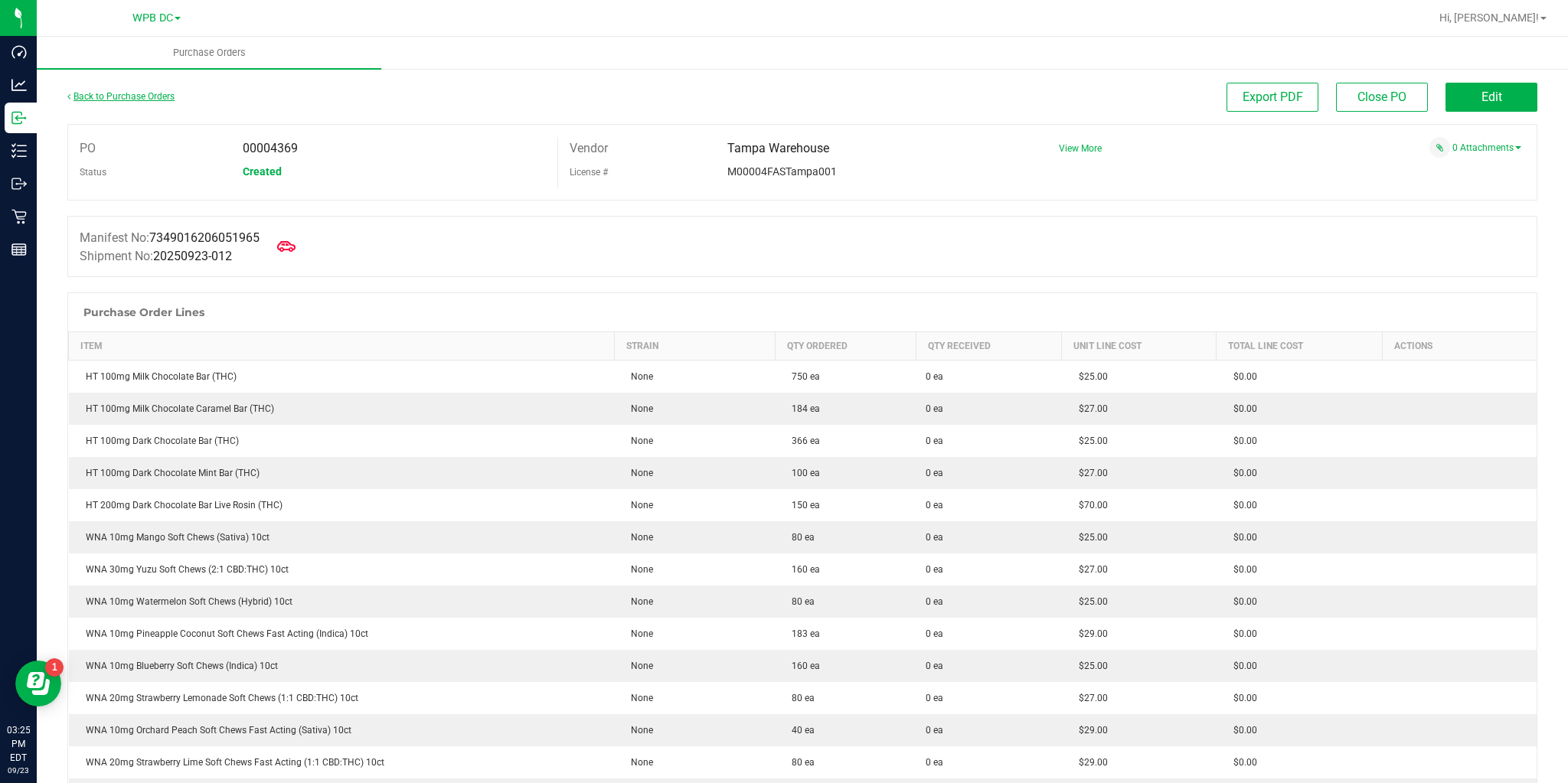
click at [117, 96] on link "Back to Purchase Orders" at bounding box center [121, 96] width 107 height 11
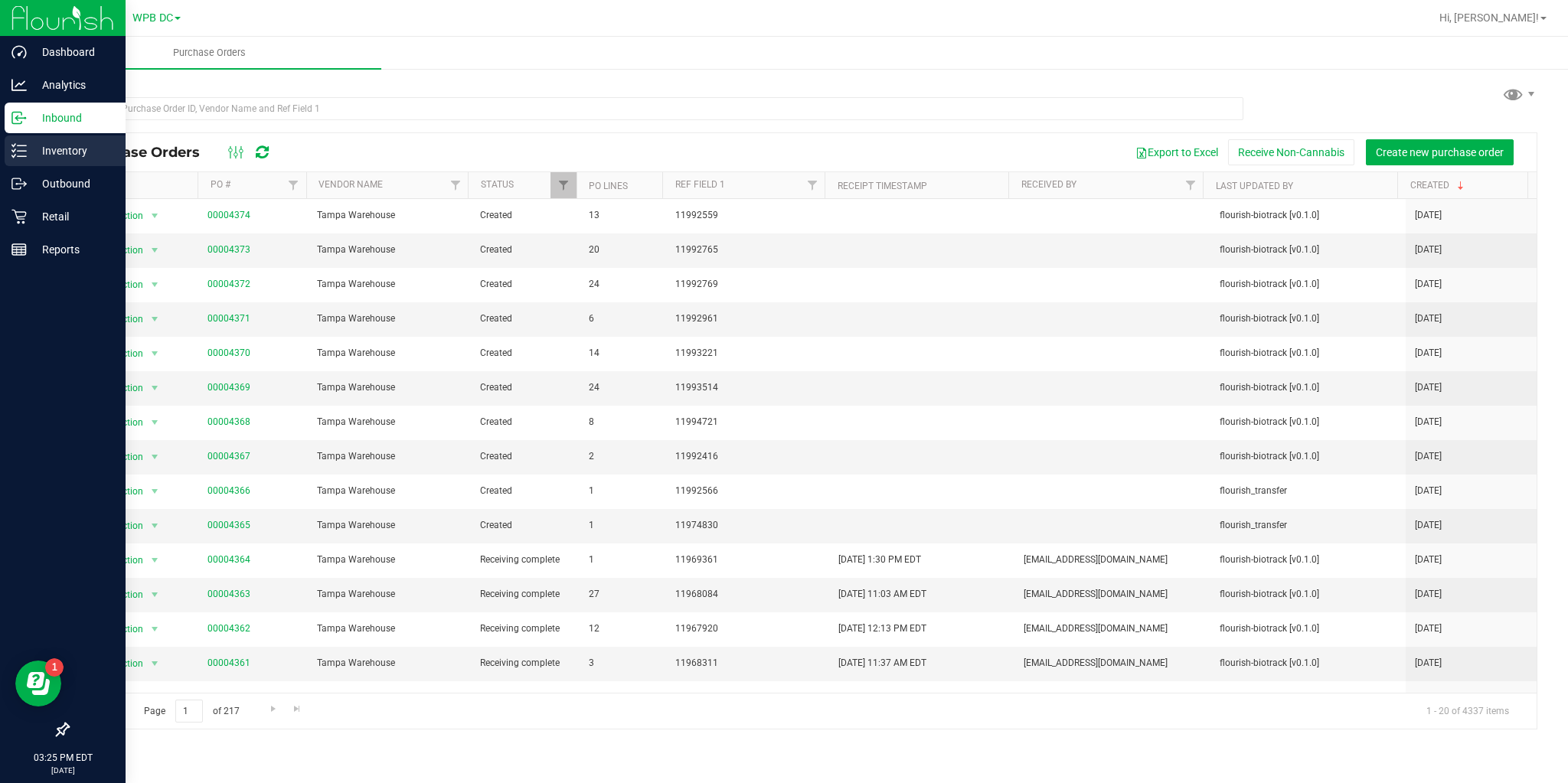
click at [17, 143] on icon at bounding box center [19, 151] width 15 height 15
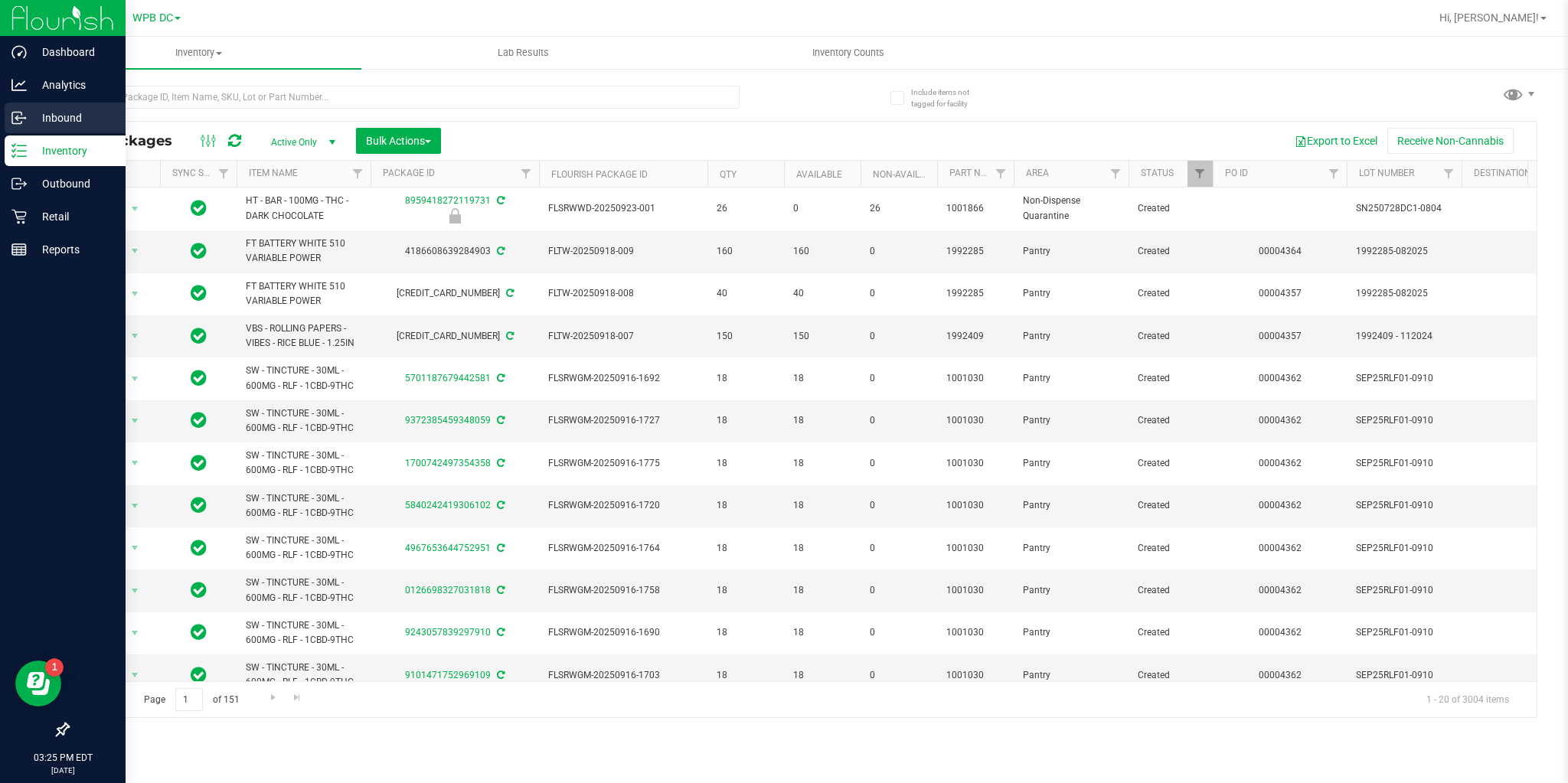
click at [45, 120] on p "Inbound" at bounding box center [73, 118] width 92 height 18
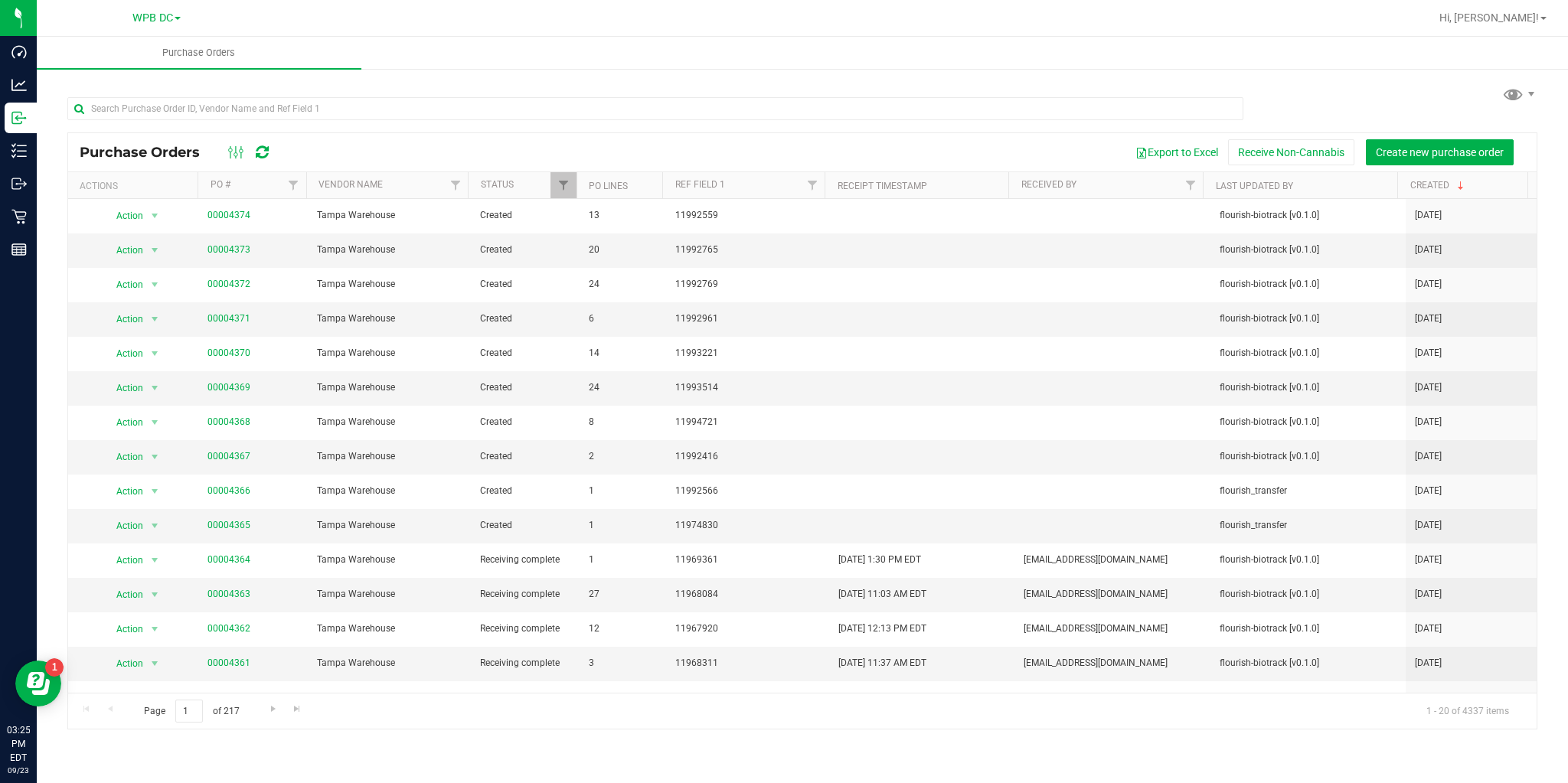
click at [430, 139] on div "Export to Excel Receive Non-Cannabis Create new purchase order" at bounding box center [905, 152] width 1240 height 26
click at [355, 136] on div "Purchase Orders Export to Excel Receive Non-Cannabis Create new purchase order" at bounding box center [802, 152] width 1468 height 39
